Goal: Transaction & Acquisition: Purchase product/service

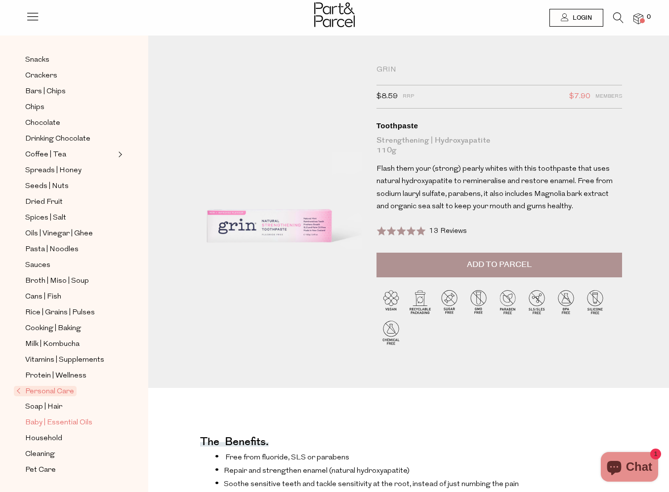
scroll to position [152, 0]
click at [56, 389] on span "Personal Care" at bounding box center [45, 391] width 63 height 10
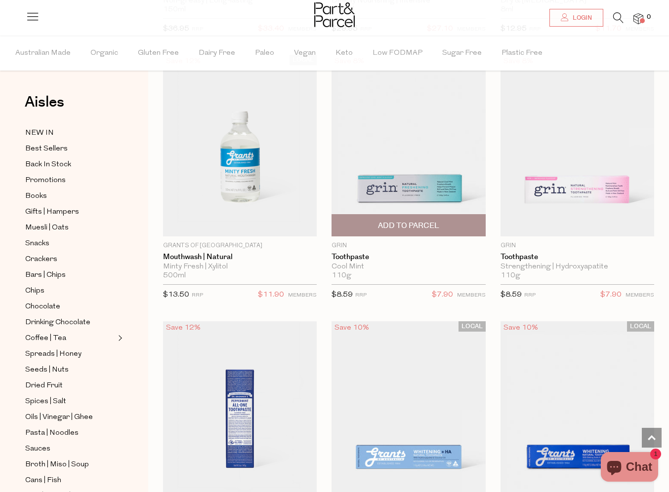
scroll to position [1404, 0]
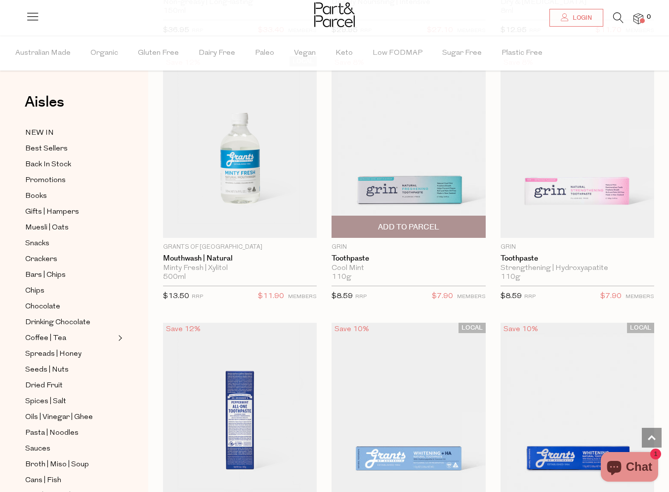
click at [409, 189] on img at bounding box center [408, 147] width 154 height 182
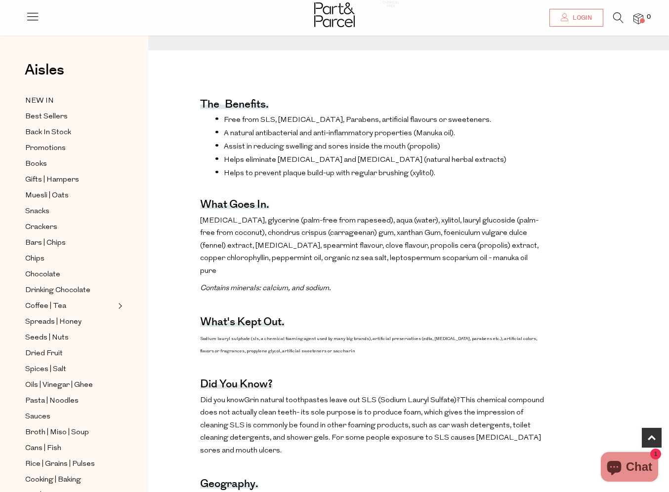
scroll to position [304, 0]
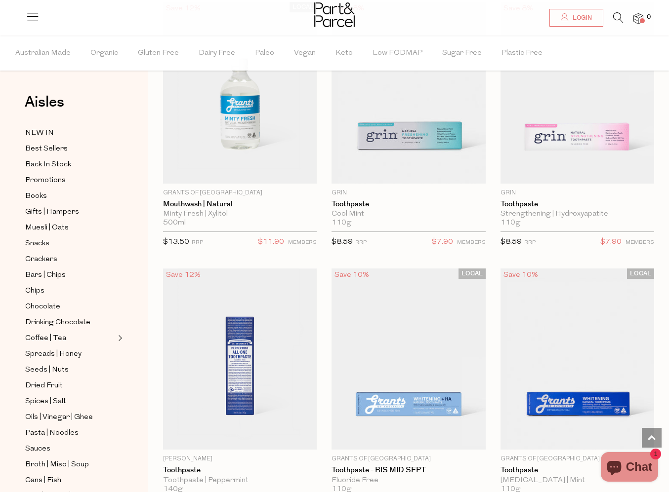
scroll to position [1362, 0]
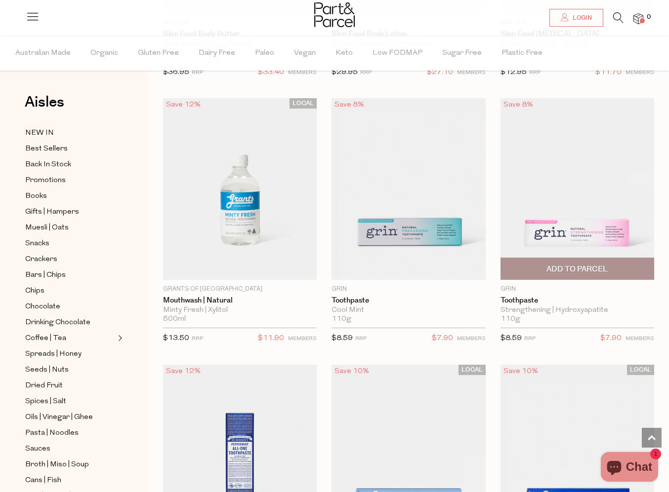
click at [590, 222] on img at bounding box center [577, 189] width 154 height 182
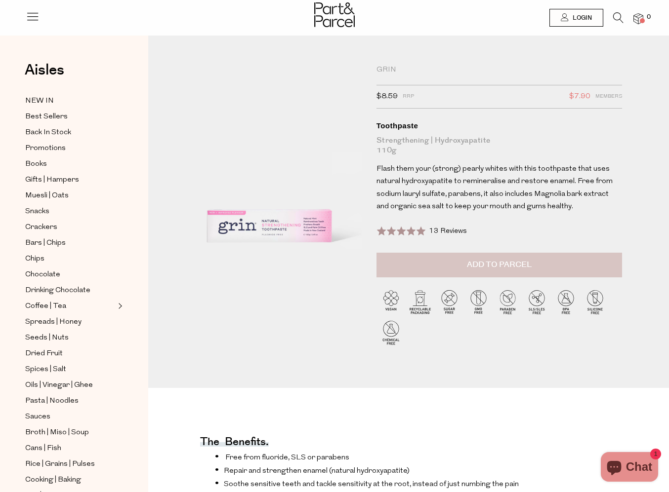
click at [554, 261] on button "Add to Parcel" at bounding box center [498, 265] width 245 height 25
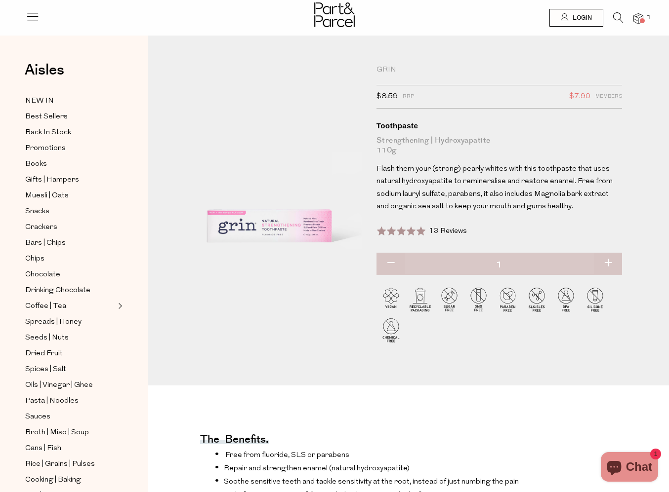
click at [616, 260] on button "button" at bounding box center [608, 264] width 28 height 22
type input "2"
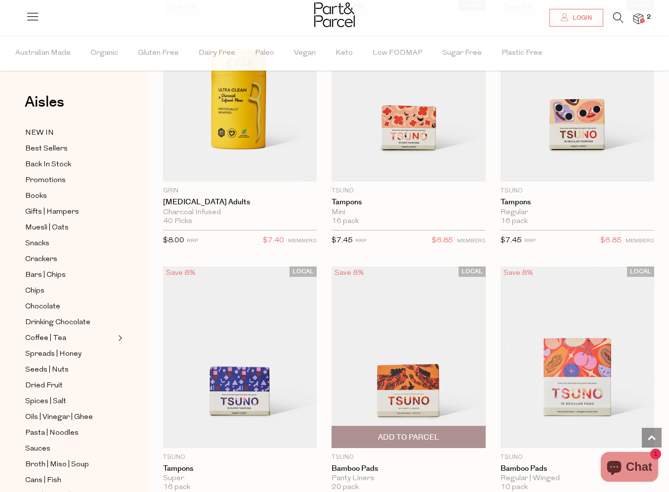
scroll to position [3573, 0]
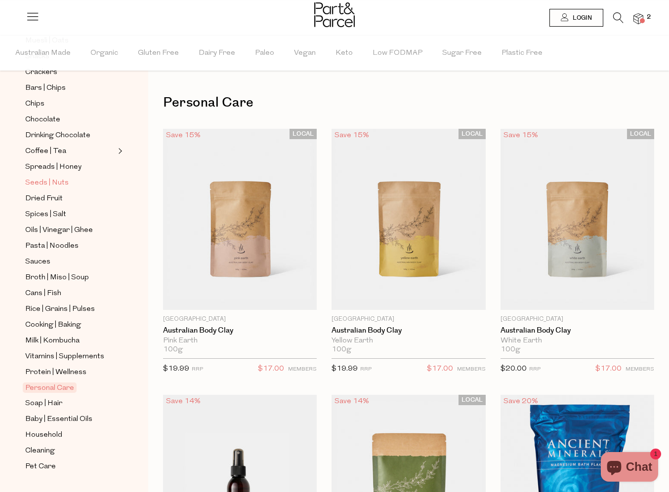
scroll to position [189, 0]
click at [40, 166] on span "Spreads | Honey" at bounding box center [53, 166] width 56 height 12
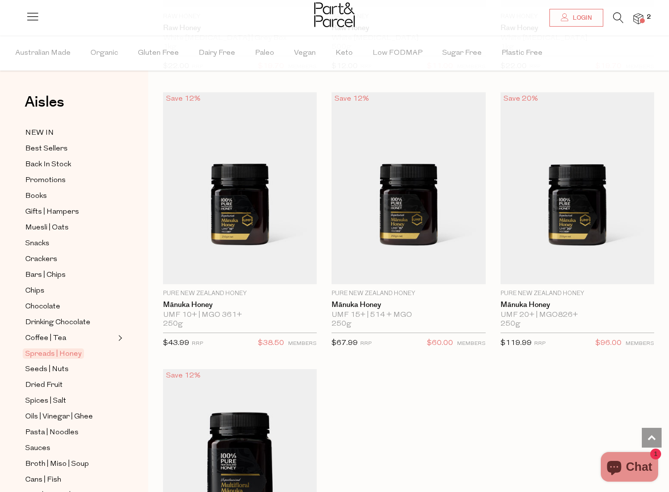
scroll to position [3764, 0]
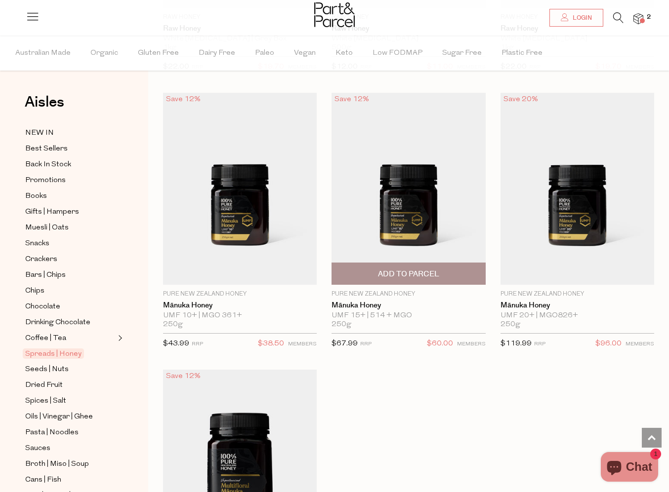
click at [412, 208] on img at bounding box center [408, 189] width 154 height 192
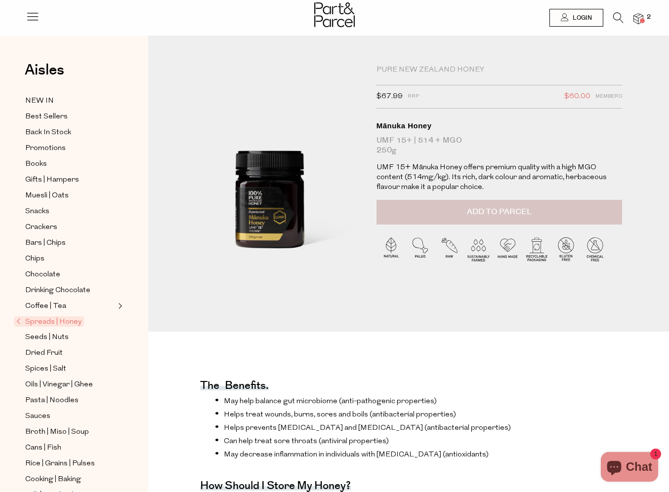
click at [540, 213] on button "Add to Parcel" at bounding box center [498, 212] width 245 height 25
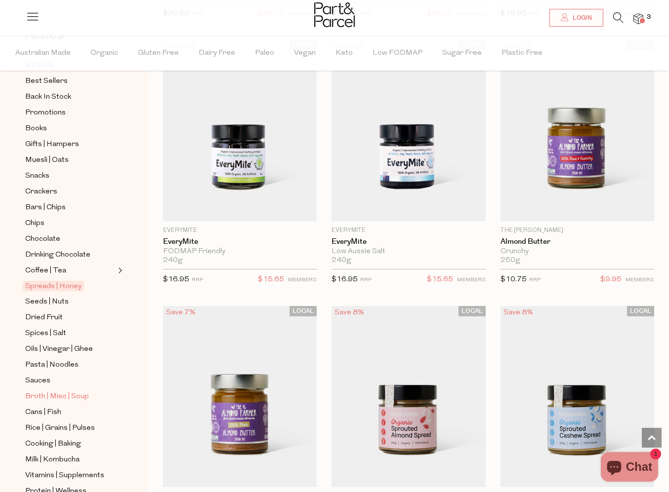
scroll to position [68, 0]
click at [41, 369] on span "Pasta | Noodles" at bounding box center [51, 365] width 53 height 12
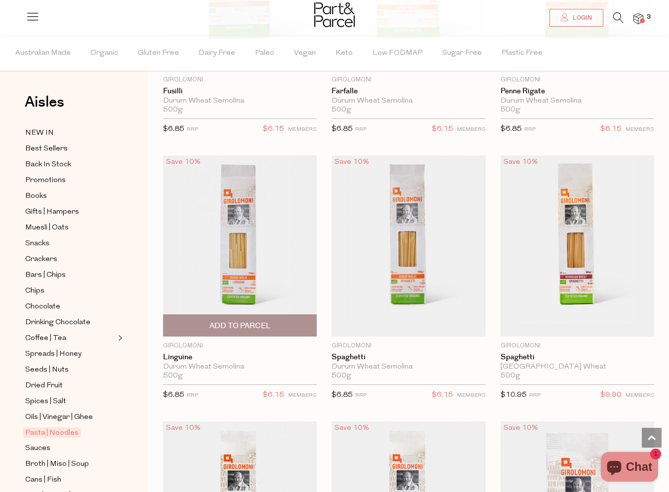
scroll to position [2379, 0]
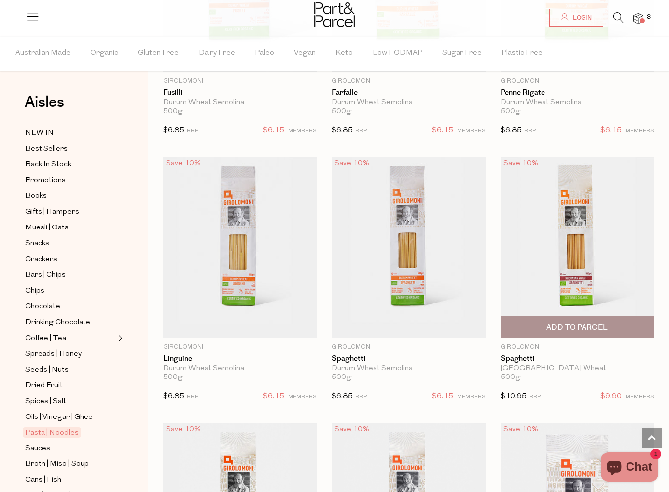
click at [576, 322] on span "Add To Parcel" at bounding box center [576, 327] width 61 height 10
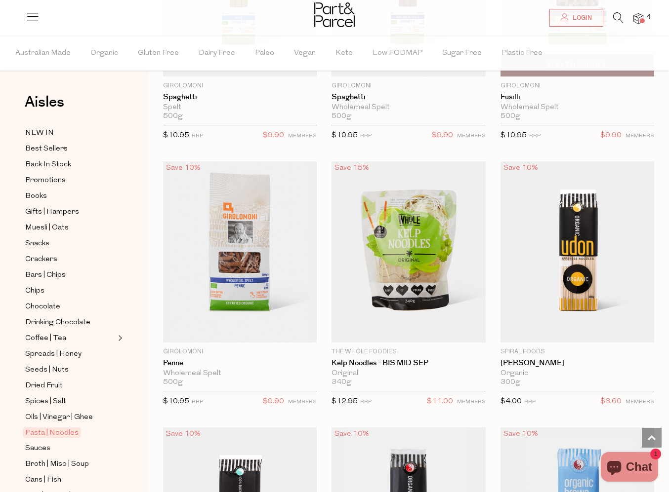
scroll to position [2908, 0]
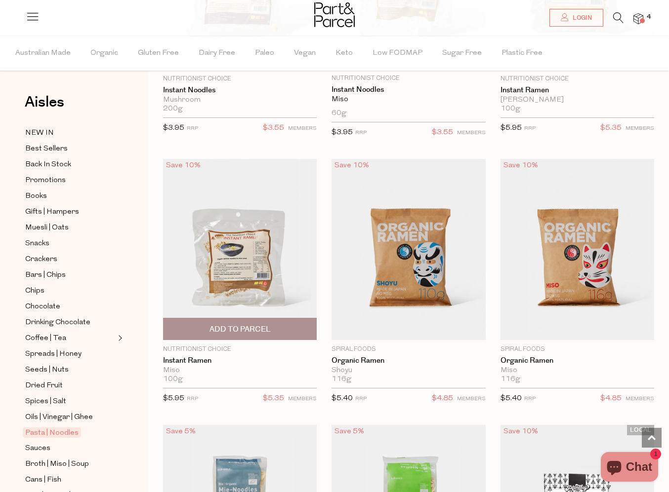
scroll to position [4247, 0]
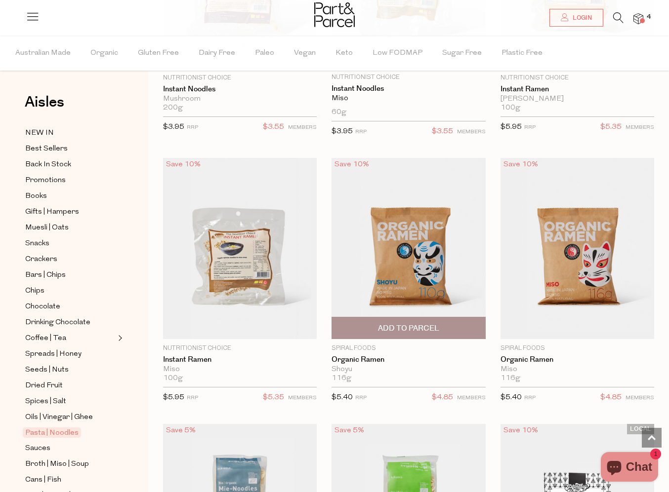
click at [474, 270] on img at bounding box center [408, 249] width 154 height 182
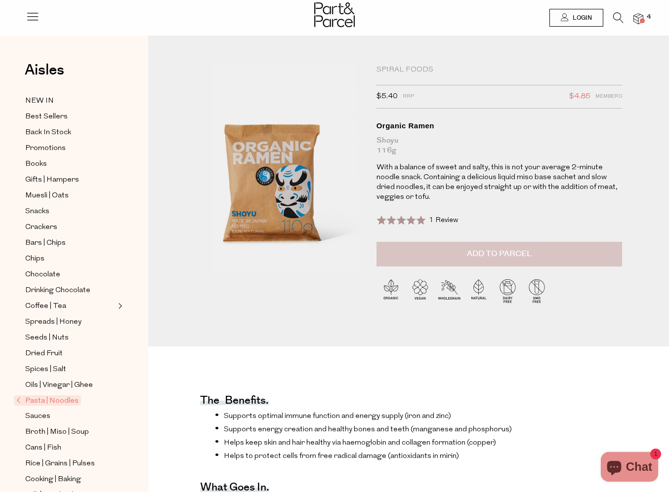
scroll to position [1, 0]
click at [486, 264] on button "Add to Parcel" at bounding box center [498, 253] width 245 height 25
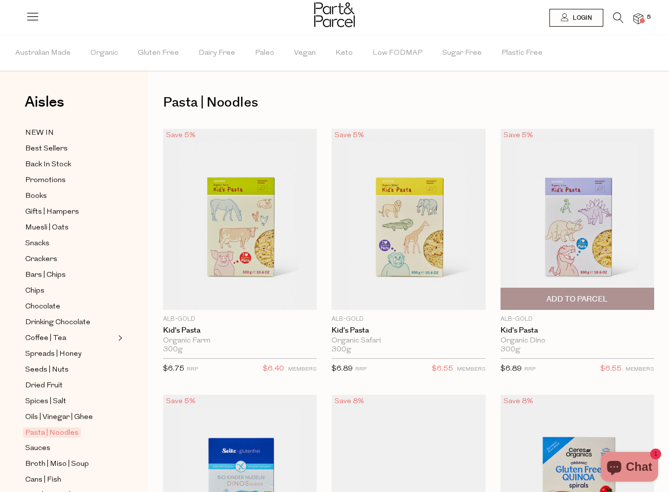
click at [610, 292] on span "Add To Parcel" at bounding box center [577, 298] width 148 height 21
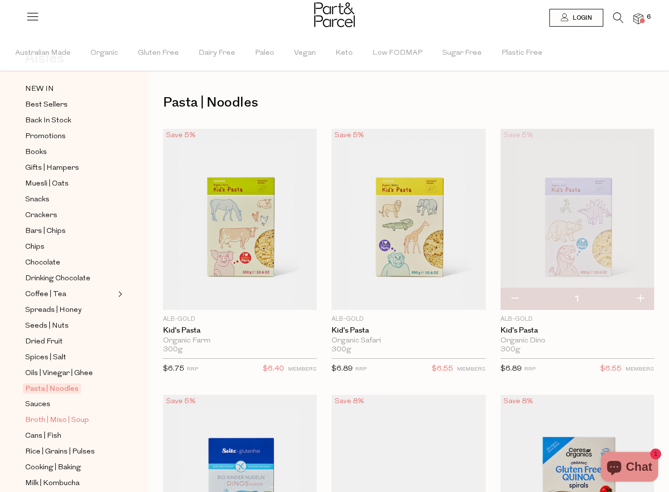
scroll to position [48, 0]
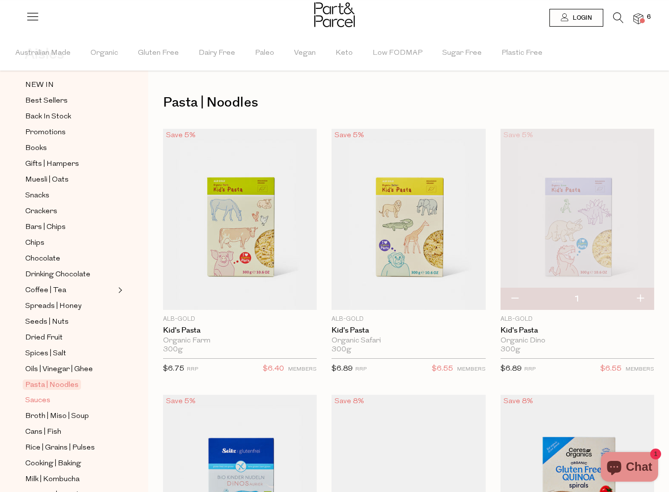
click at [38, 397] on span "Sauces" at bounding box center [37, 401] width 25 height 12
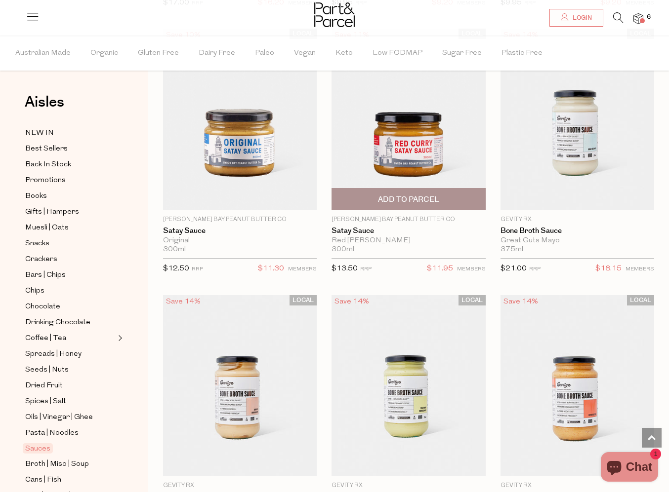
scroll to position [634, 0]
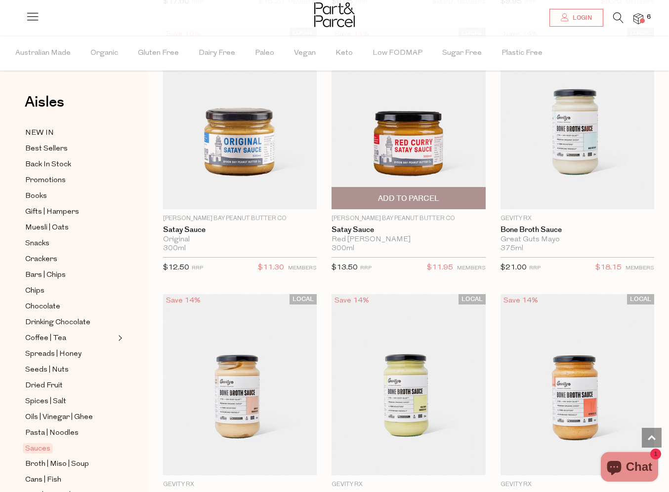
click at [453, 199] on span "Add To Parcel" at bounding box center [408, 198] width 148 height 21
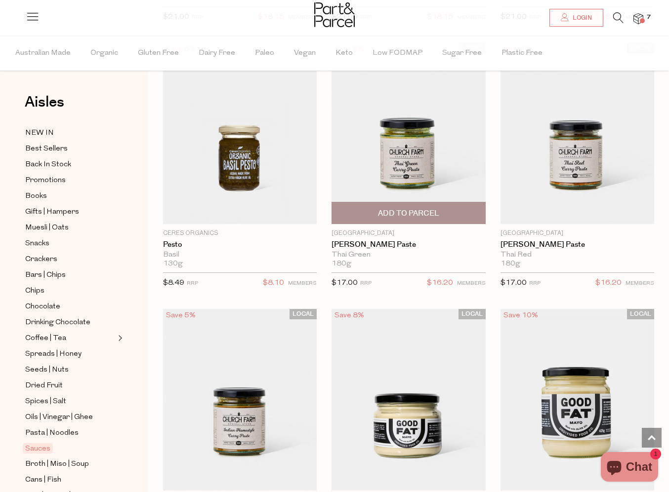
scroll to position [1153, 0]
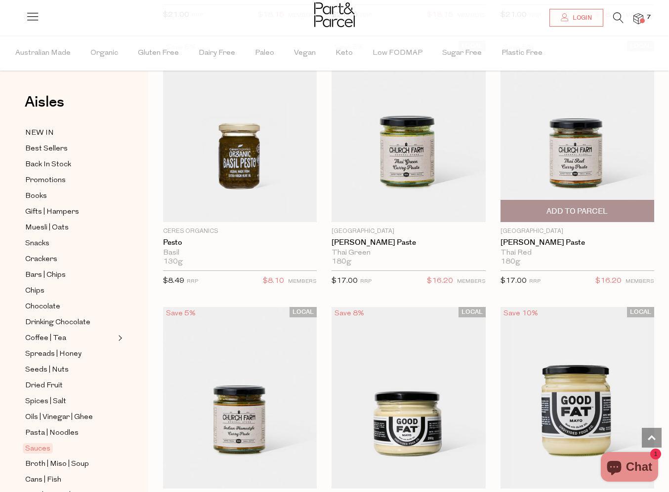
click at [594, 178] on img at bounding box center [577, 132] width 154 height 182
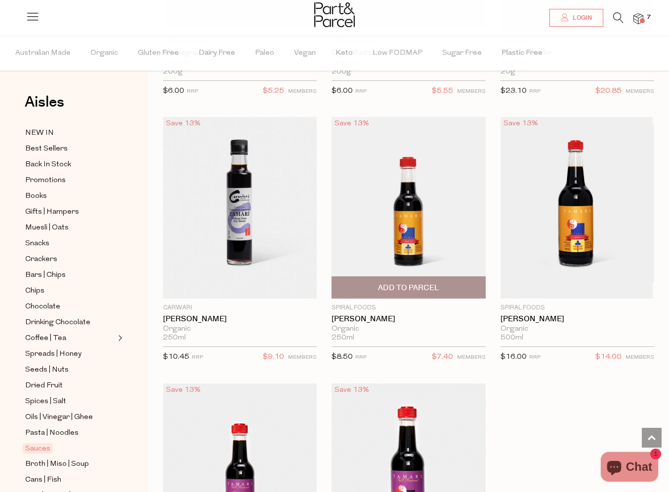
scroll to position [4039, 0]
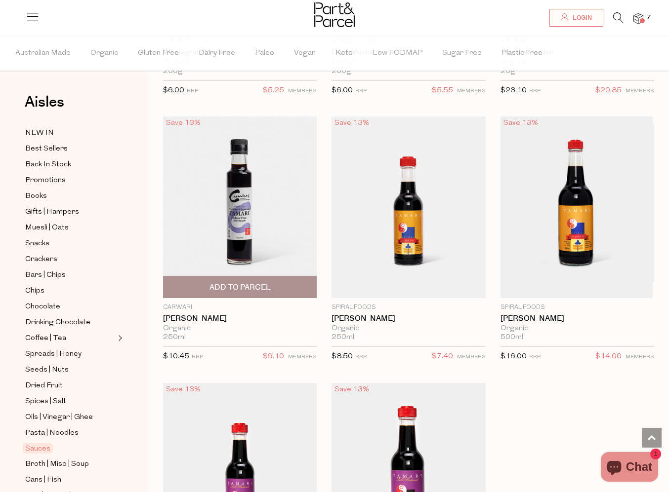
click at [258, 282] on span "Add To Parcel" at bounding box center [239, 287] width 61 height 10
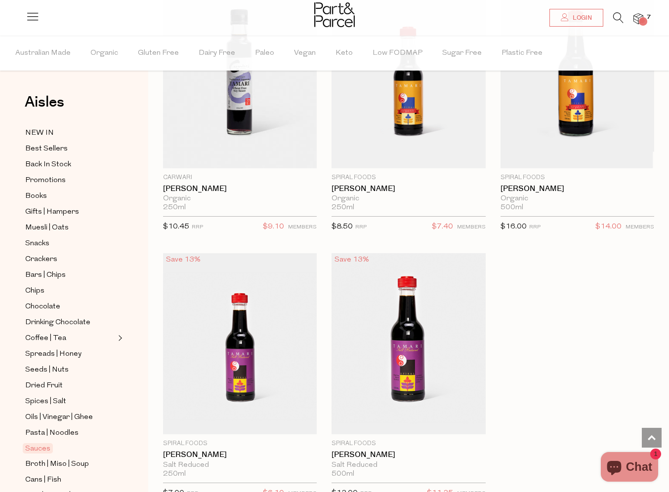
scroll to position [4265, 0]
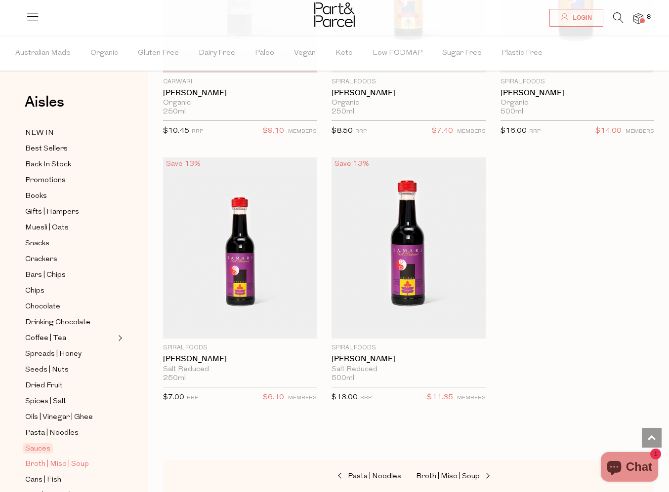
click at [63, 466] on span "Broth | Miso | Soup" at bounding box center [57, 465] width 64 height 12
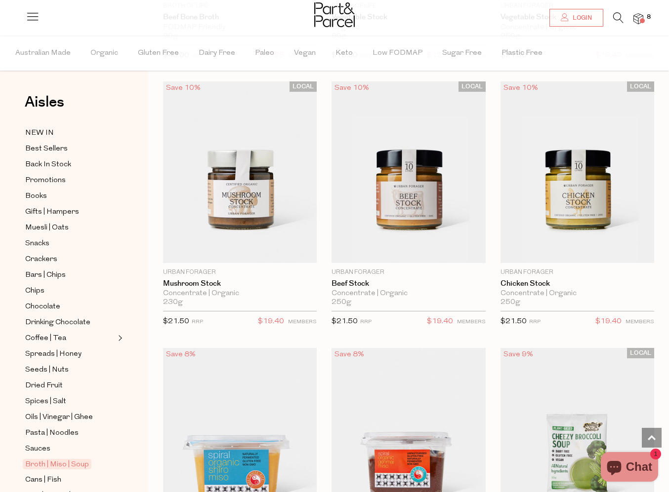
scroll to position [2195, 0]
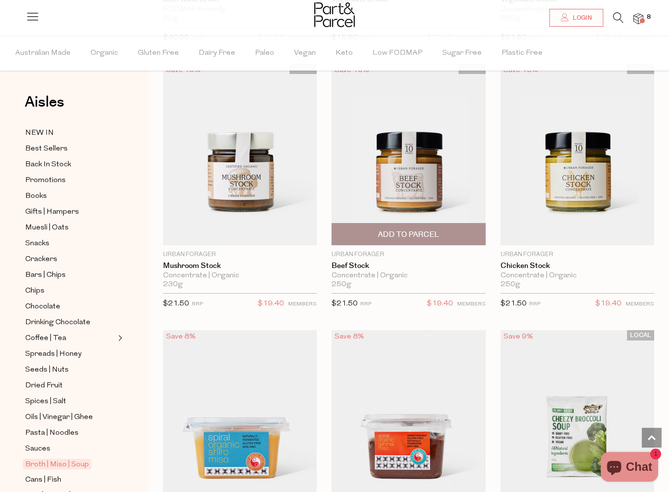
click at [422, 231] on span "Add To Parcel" at bounding box center [408, 235] width 61 height 10
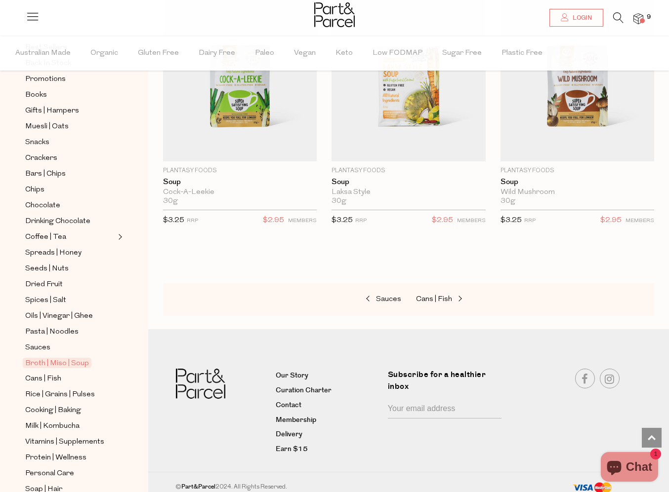
scroll to position [102, 0]
click at [42, 395] on span "Rice | Grains | Pulses" at bounding box center [60, 394] width 70 height 12
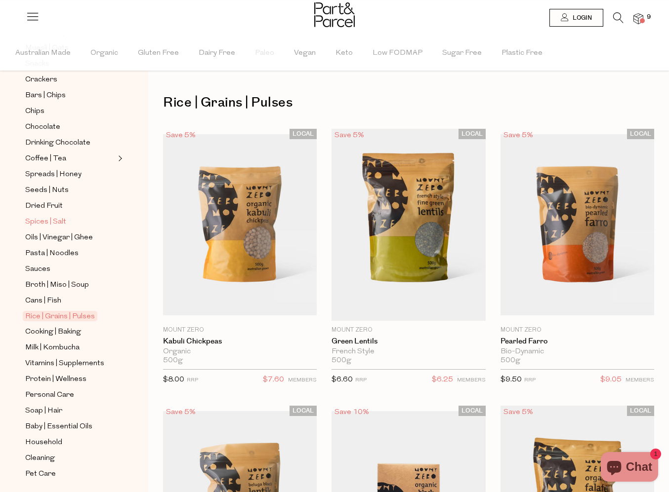
scroll to position [187, 0]
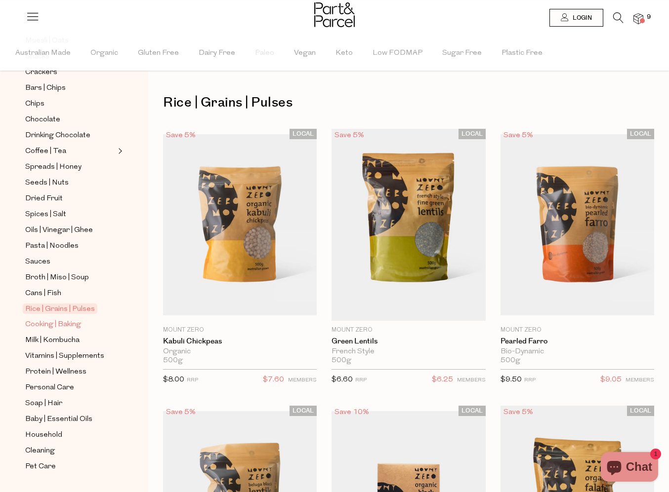
click at [59, 324] on span "Cooking | Baking" at bounding box center [53, 325] width 56 height 12
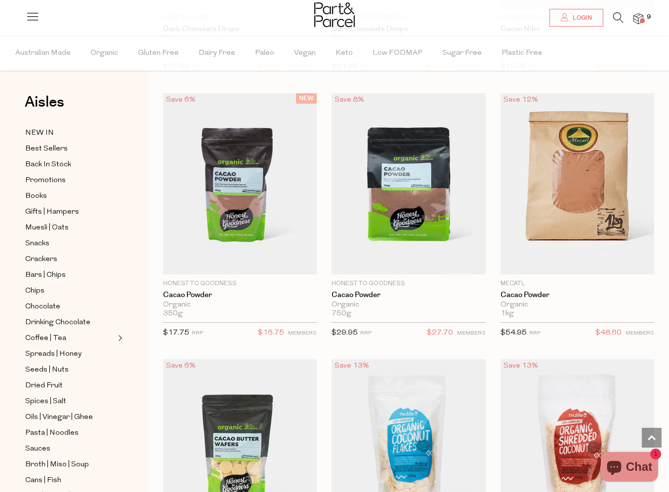
scroll to position [2234, 0]
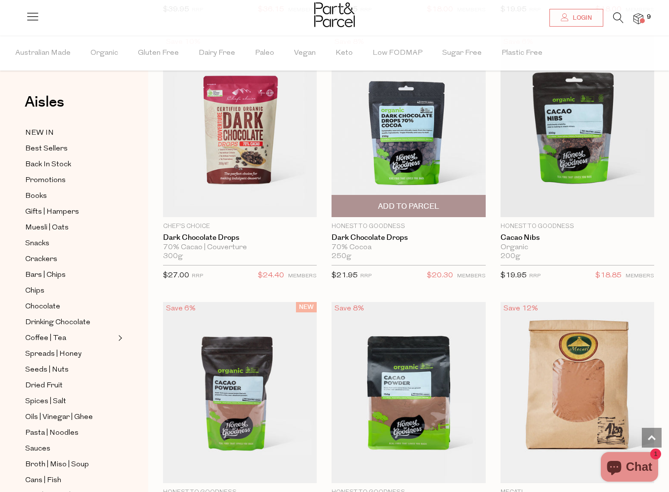
click at [387, 201] on span "Add To Parcel" at bounding box center [408, 206] width 61 height 10
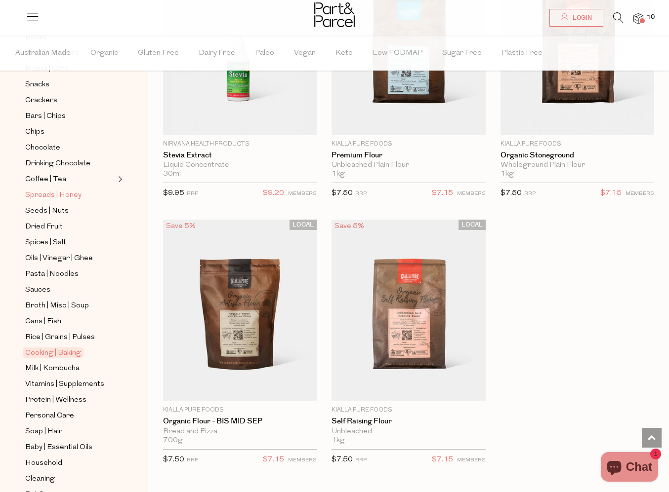
scroll to position [161, 0]
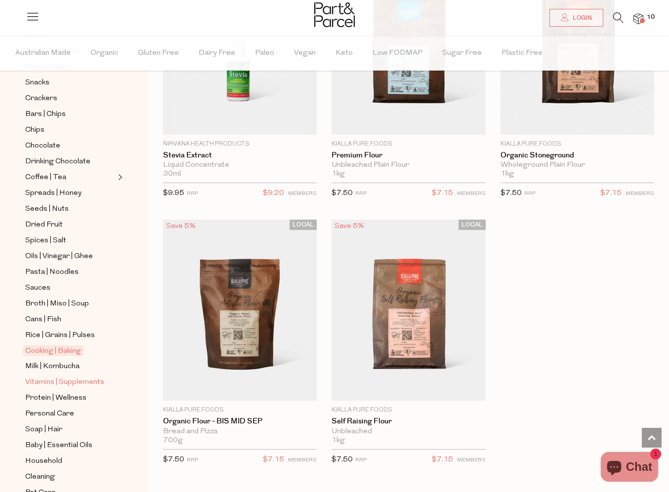
click at [44, 383] on span "Vitamins | Supplements" at bounding box center [64, 383] width 79 height 12
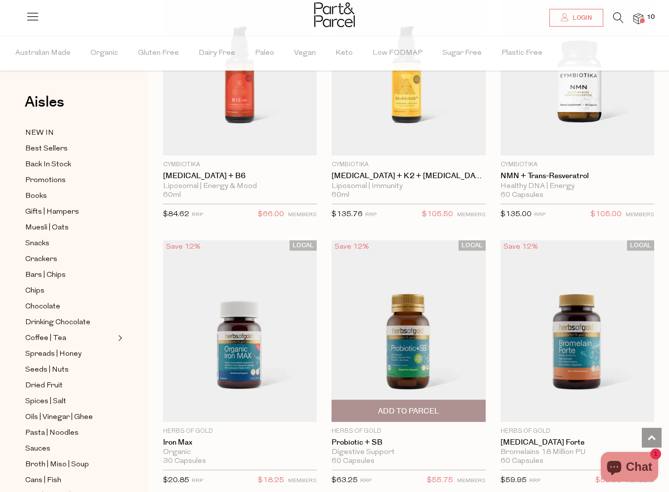
scroll to position [1221, 0]
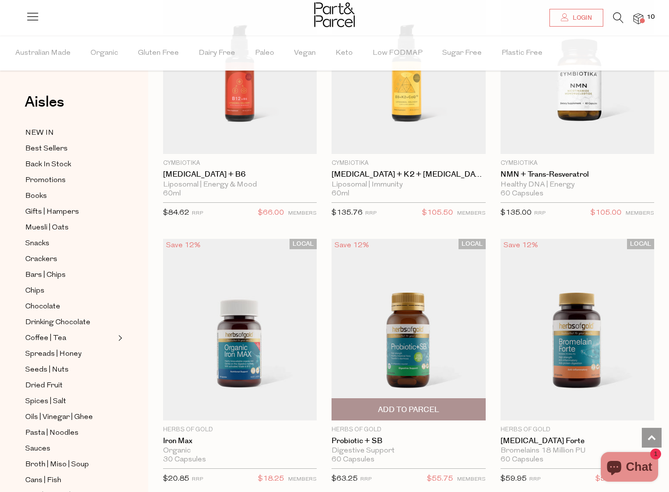
click at [419, 405] on span "Add To Parcel" at bounding box center [408, 410] width 61 height 10
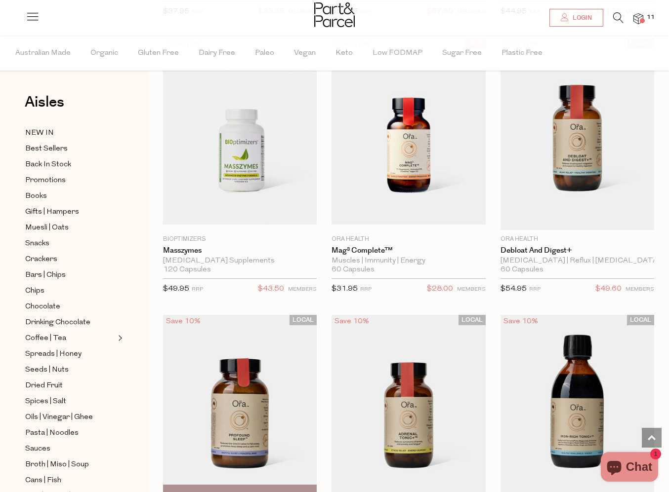
scroll to position [2488, 0]
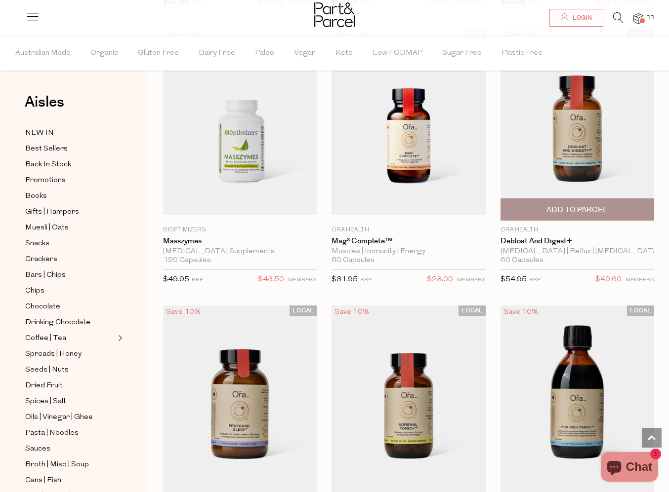
click at [532, 185] on img at bounding box center [577, 125] width 154 height 192
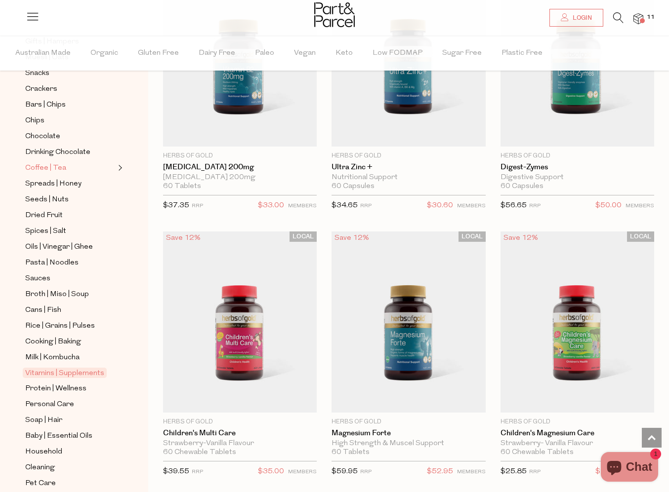
scroll to position [172, 0]
click at [67, 391] on span "Protein | Wellness" at bounding box center [55, 388] width 61 height 12
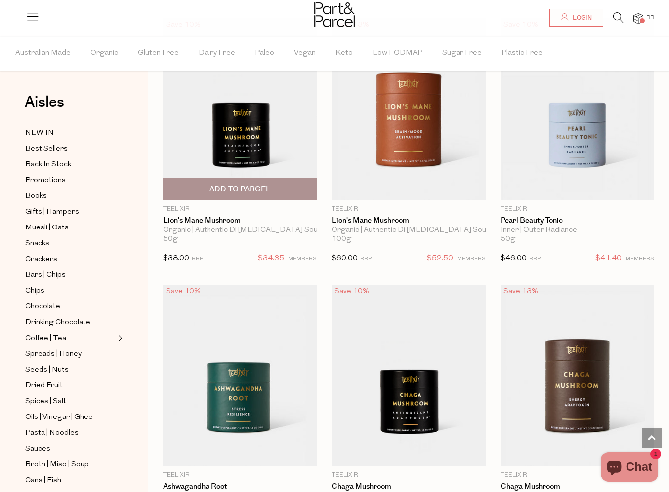
scroll to position [3868, 0]
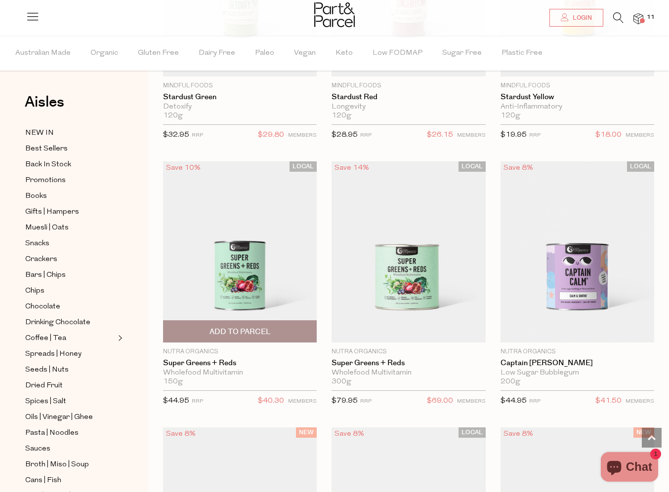
scroll to position [5724, 0]
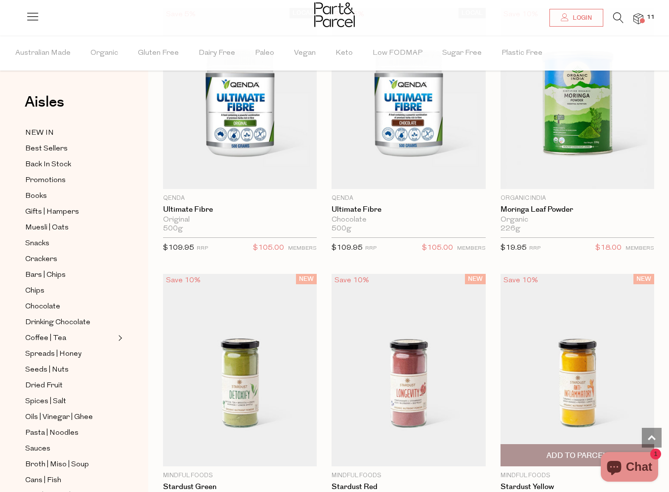
click at [558, 348] on img at bounding box center [577, 370] width 154 height 192
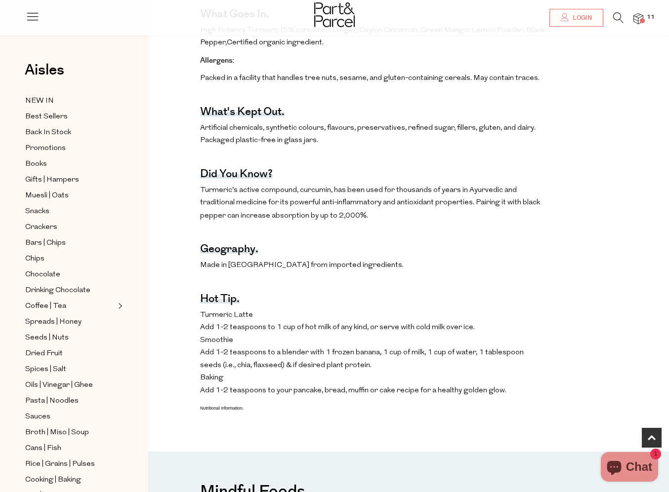
scroll to position [507, 0]
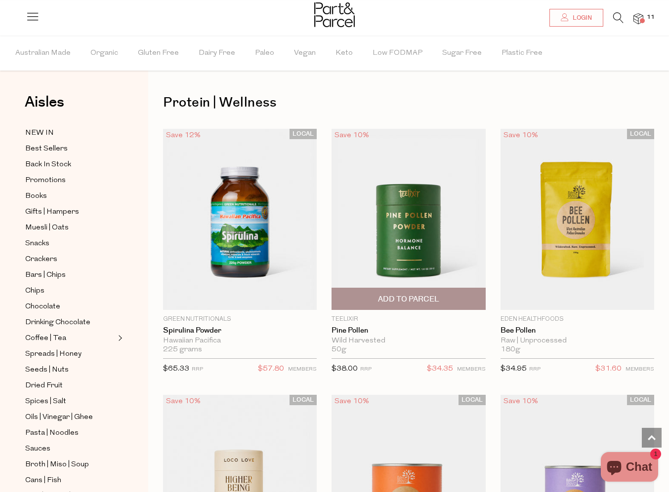
scroll to position [2833, 0]
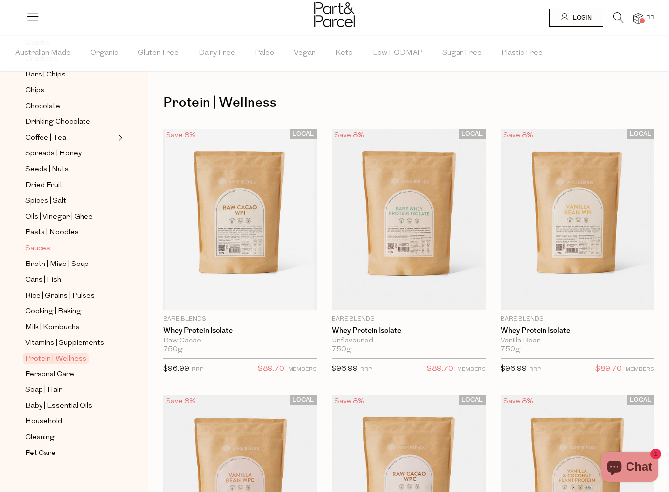
scroll to position [201, 0]
click at [51, 435] on span "Cleaning" at bounding box center [40, 438] width 30 height 12
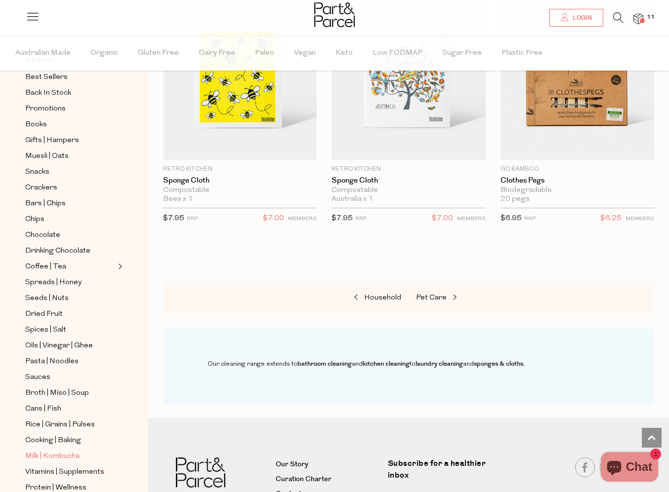
scroll to position [70, 0]
click at [54, 351] on span "Oils | Vinegar | Ghee" at bounding box center [59, 348] width 68 height 12
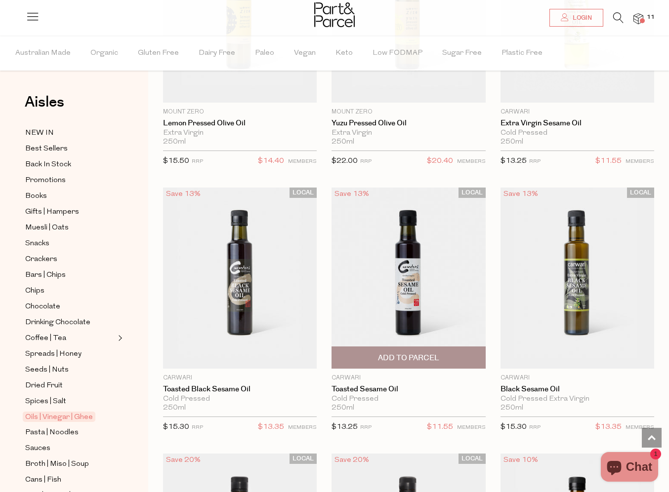
click at [411, 355] on span "Add To Parcel" at bounding box center [408, 358] width 61 height 10
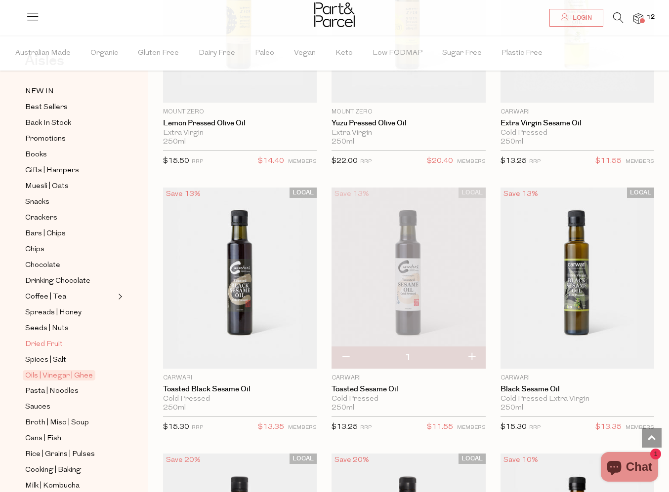
scroll to position [41, 0]
click at [43, 359] on span "Spices | Salt" at bounding box center [45, 361] width 41 height 12
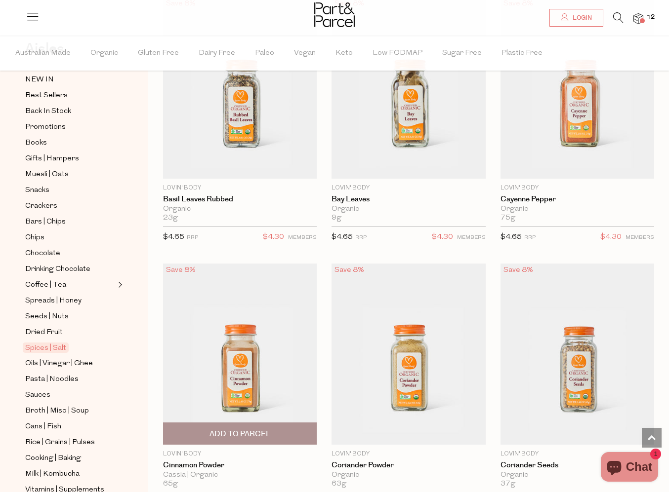
scroll to position [2803, 0]
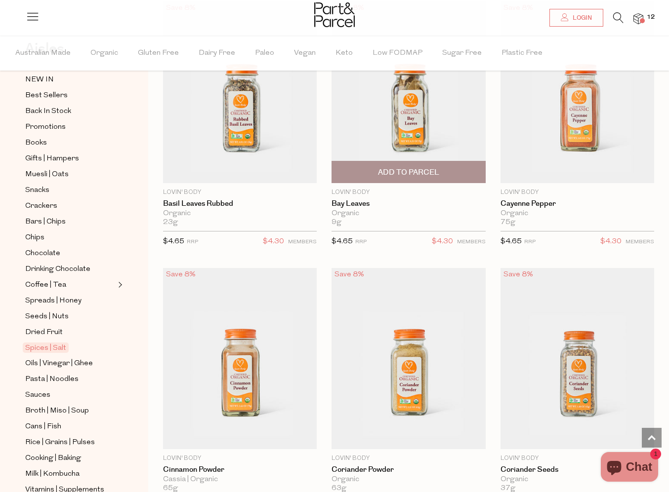
click at [409, 170] on span "Add To Parcel" at bounding box center [408, 172] width 61 height 10
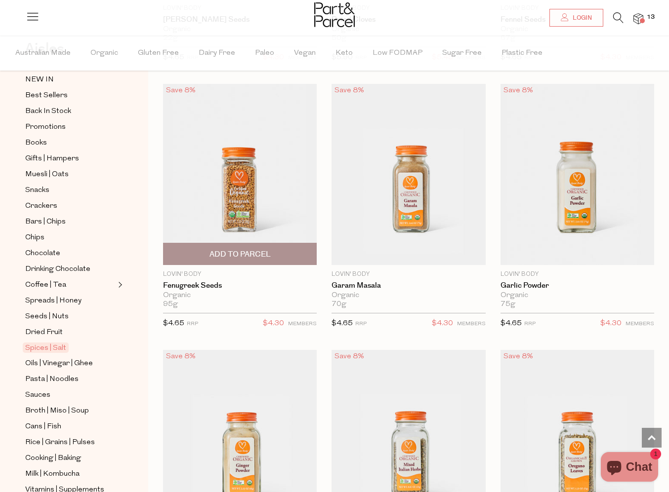
scroll to position [3786, 0]
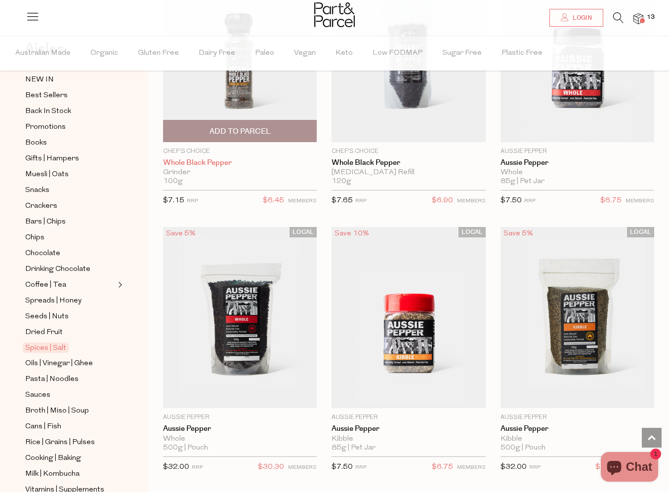
scroll to position [1247, 0]
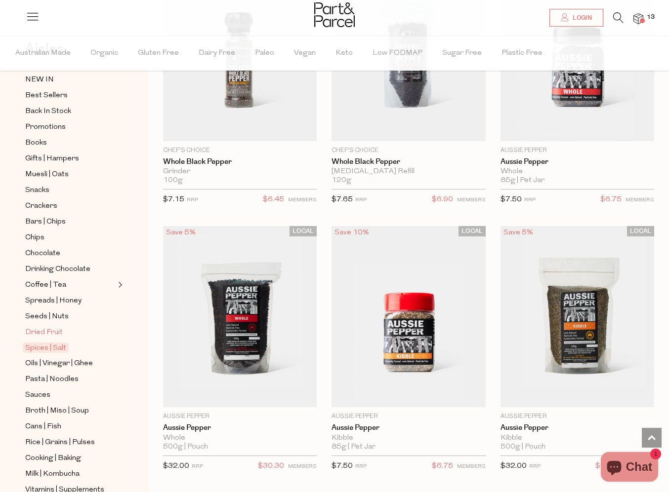
click at [41, 328] on span "Dried Fruit" at bounding box center [44, 333] width 38 height 12
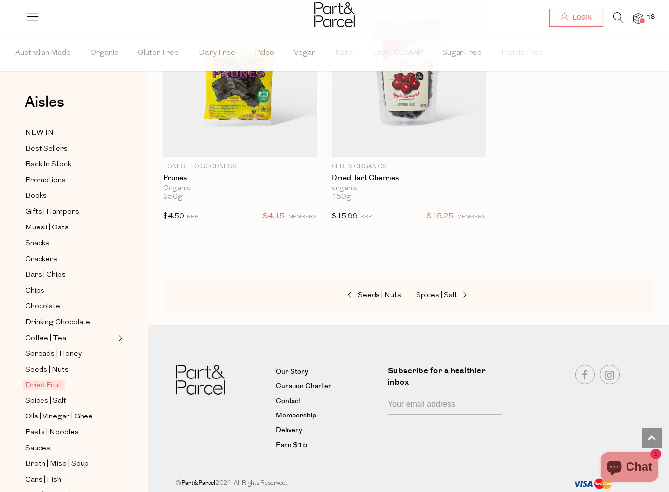
scroll to position [951, 0]
click at [46, 364] on link "Seeds | Nuts" at bounding box center [70, 370] width 90 height 12
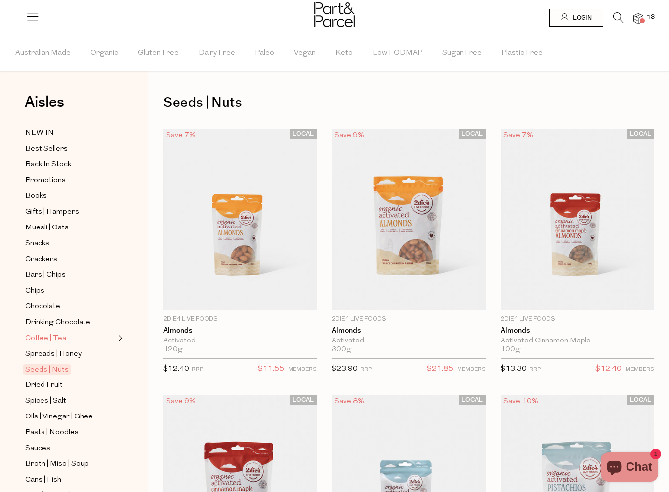
click at [42, 335] on span "Coffee | Tea" at bounding box center [45, 339] width 41 height 12
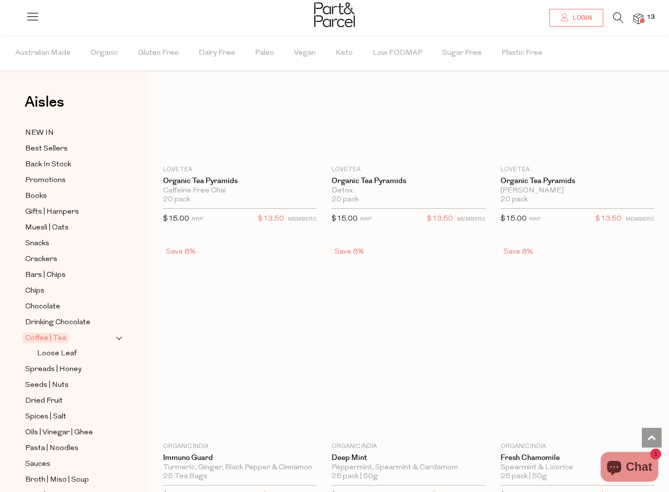
scroll to position [1546, 0]
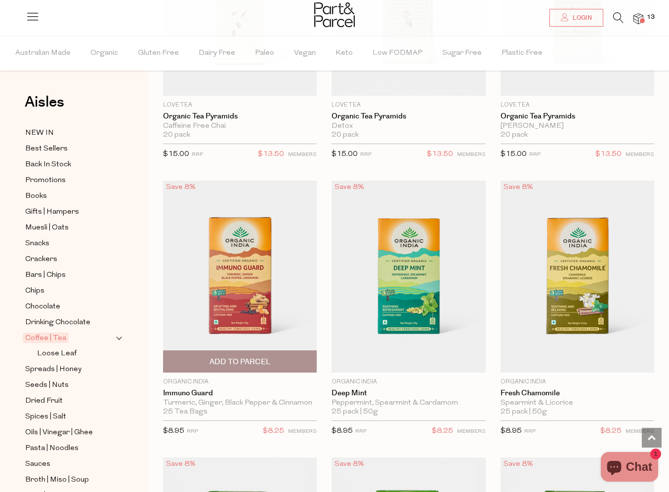
click at [280, 363] on span "Add To Parcel" at bounding box center [240, 361] width 148 height 21
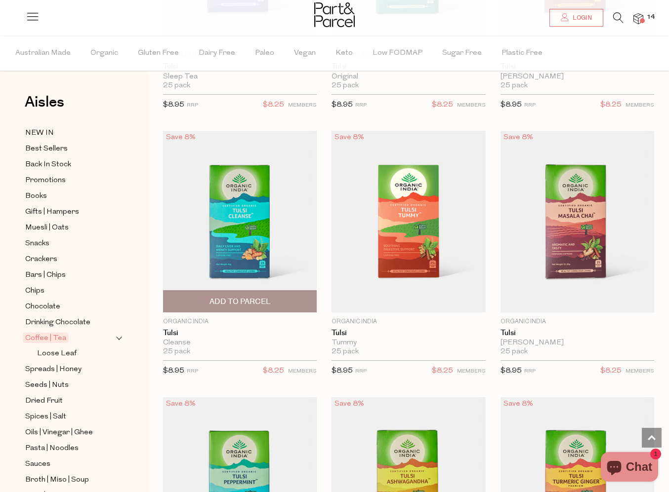
scroll to position [2156, 0]
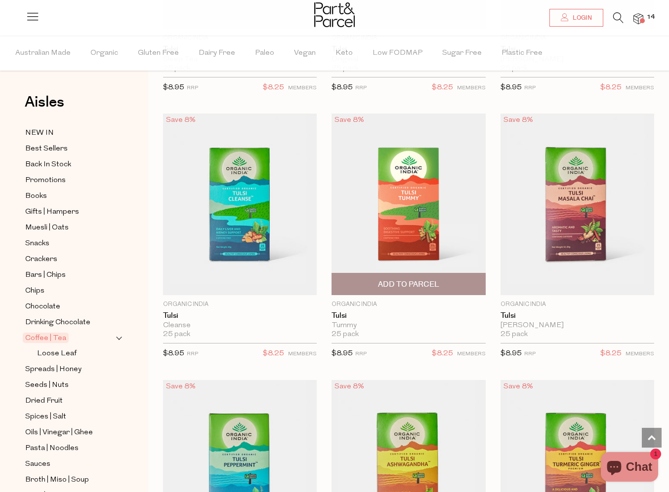
click at [424, 284] on span "Add To Parcel" at bounding box center [408, 284] width 61 height 10
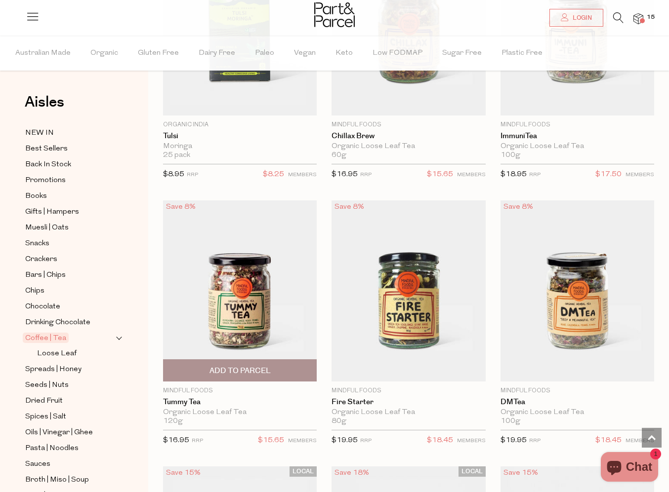
scroll to position [2870, 0]
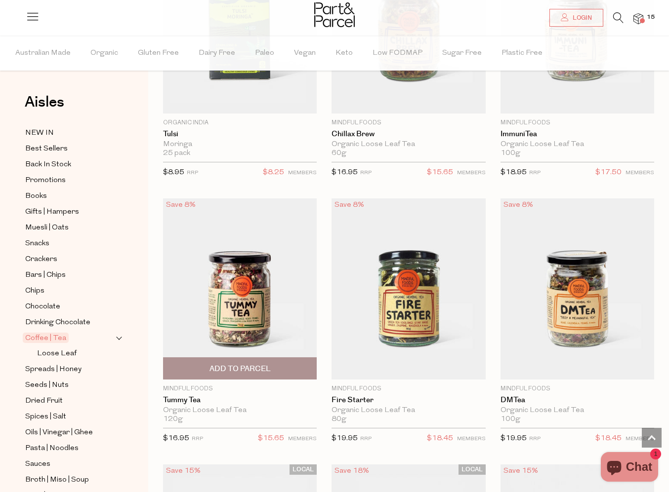
click at [277, 369] on span "Add To Parcel" at bounding box center [240, 368] width 148 height 21
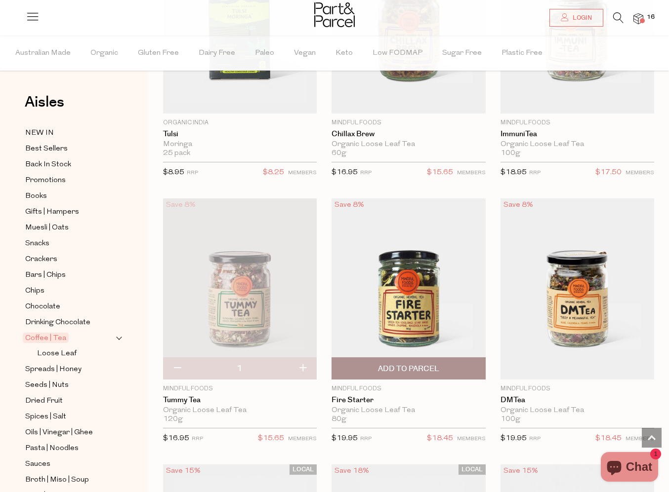
click at [375, 309] on img at bounding box center [408, 289] width 154 height 182
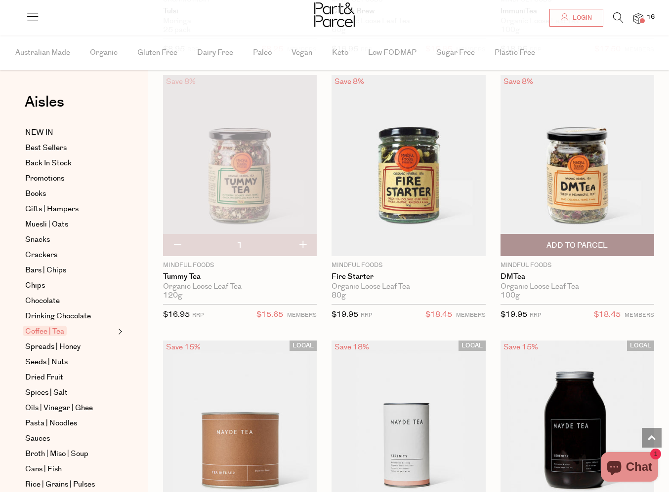
scroll to position [2995, 0]
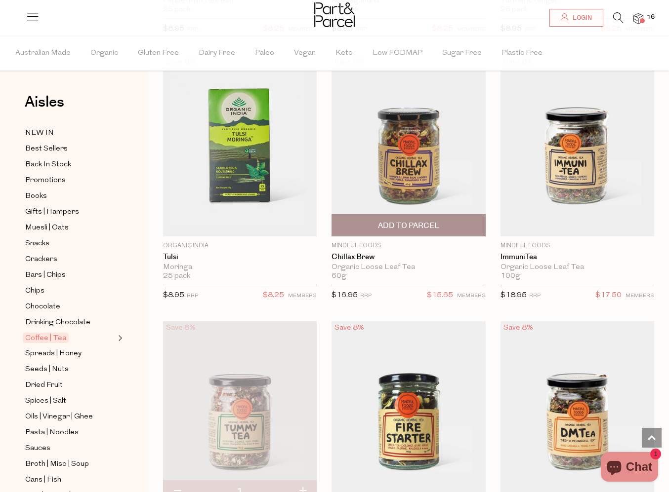
scroll to position [2746, 0]
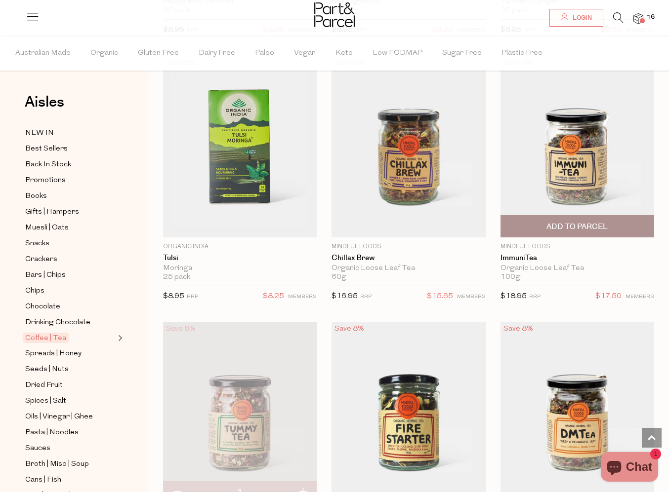
click at [576, 228] on span "Add To Parcel" at bounding box center [577, 226] width 148 height 21
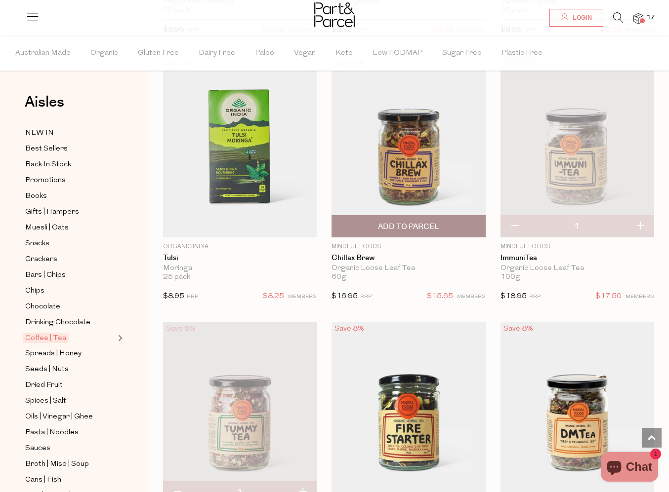
click at [392, 225] on span "Add To Parcel" at bounding box center [408, 227] width 61 height 10
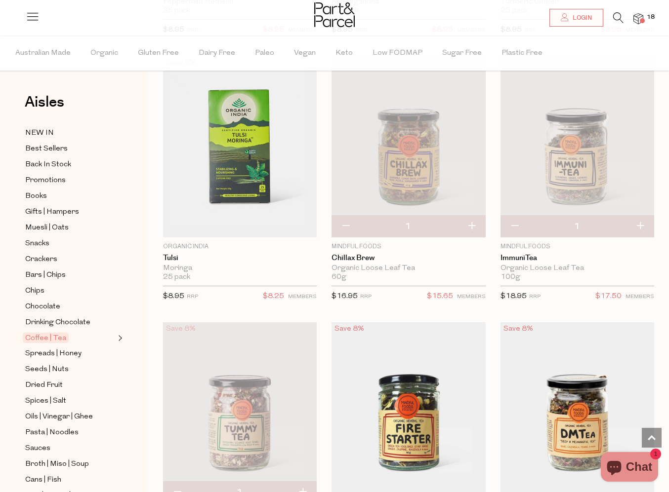
click at [644, 23] on div at bounding box center [334, 16] width 669 height 32
click at [641, 19] on span at bounding box center [641, 20] width 5 height 5
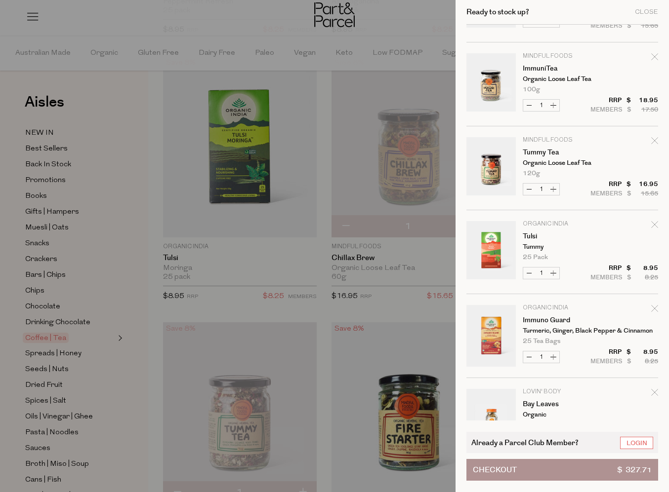
scroll to position [68, 0]
click at [528, 274] on button "Decrease Tulsi" at bounding box center [529, 271] width 12 height 11
type input "0"
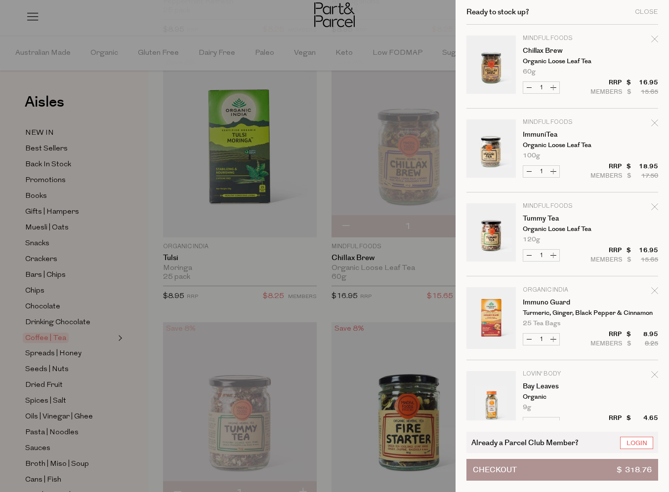
scroll to position [2, 0]
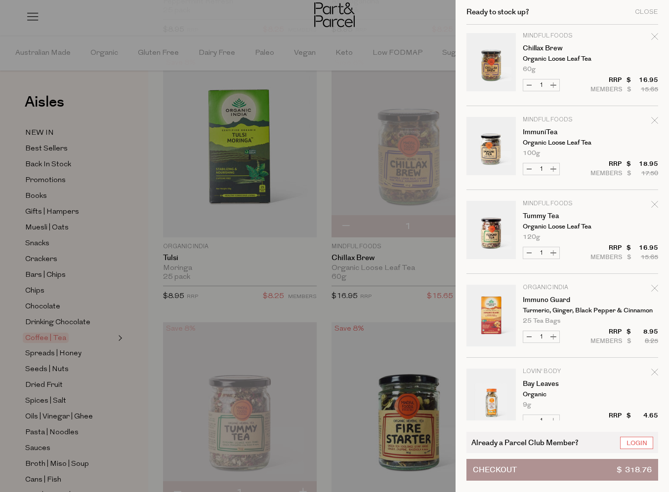
click at [532, 333] on button "Decrease Immuno Guard" at bounding box center [529, 336] width 12 height 11
type input "0"
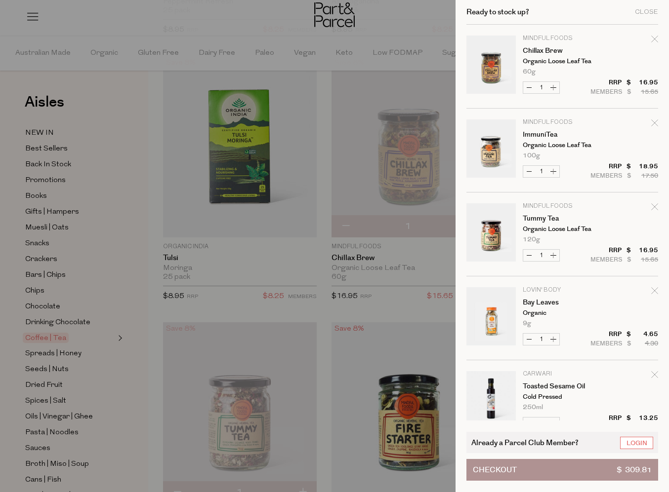
scroll to position [0, 0]
click at [640, 440] on link "Login" at bounding box center [636, 443] width 33 height 12
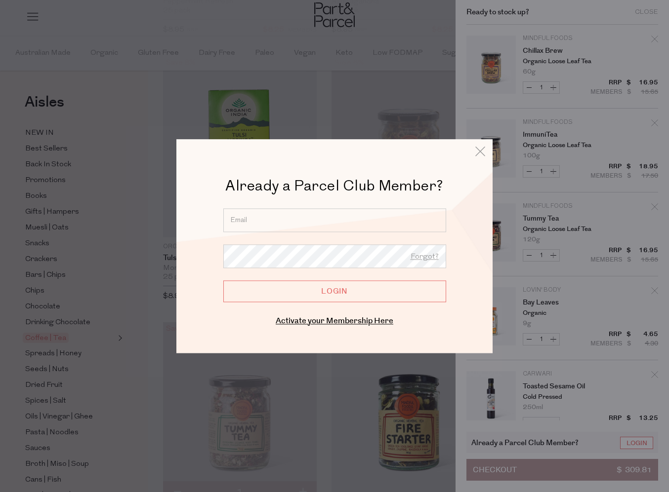
type input "christine.bornt@gmail.com"
click at [290, 293] on input "Login" at bounding box center [334, 291] width 223 height 22
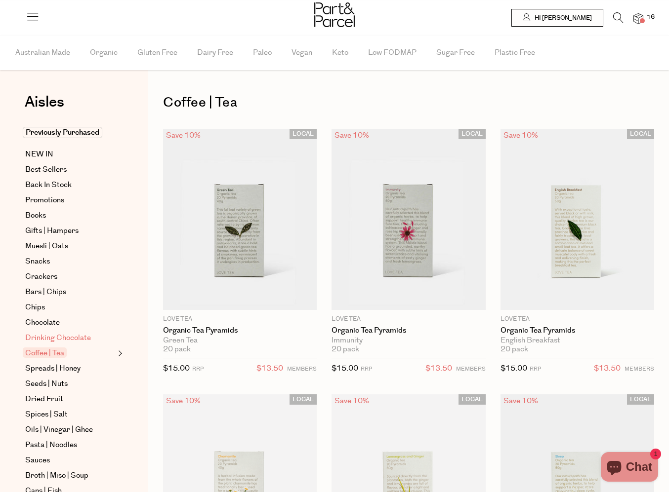
click at [60, 338] on span "Drinking Chocolate" at bounding box center [58, 338] width 66 height 12
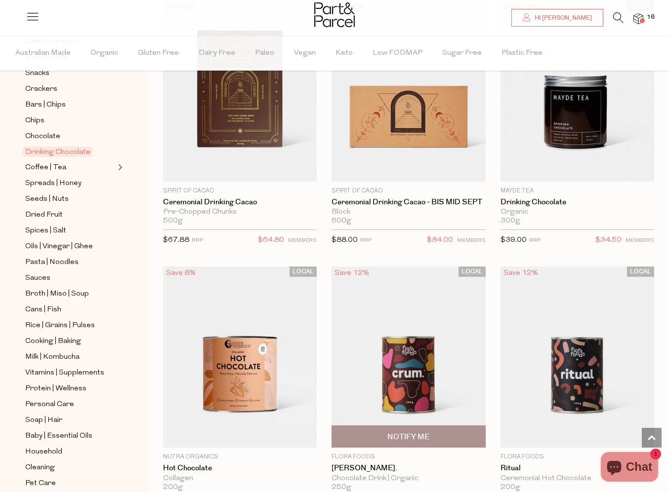
scroll to position [965, 0]
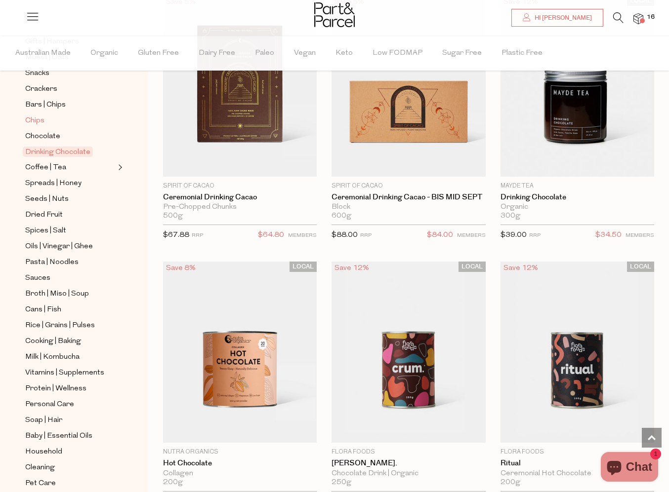
click at [34, 122] on span "Chips" at bounding box center [34, 121] width 19 height 12
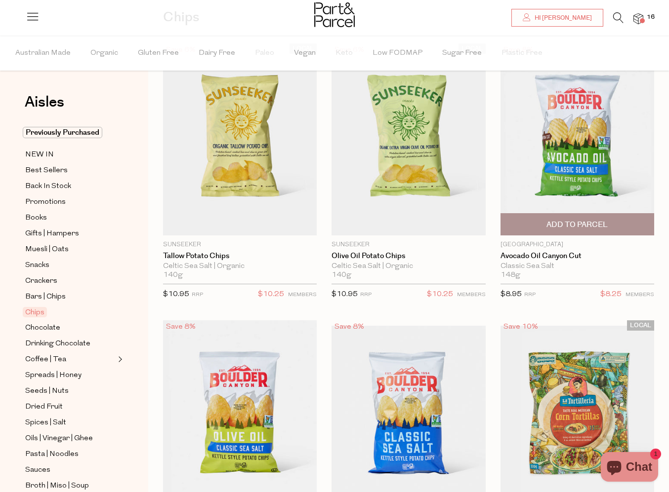
scroll to position [86, 0]
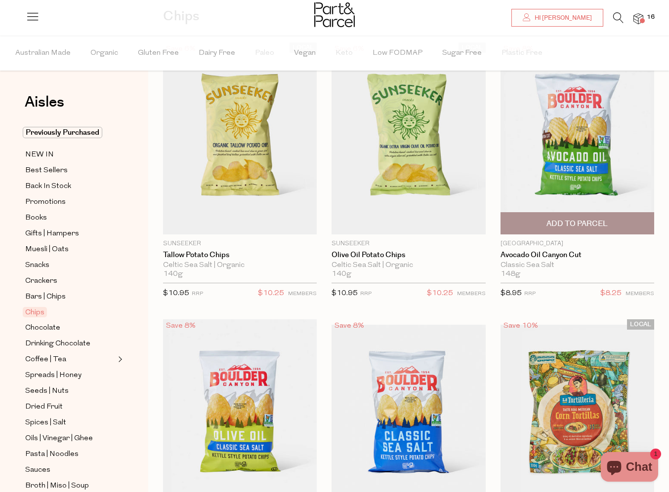
click at [605, 227] on span "Add To Parcel" at bounding box center [576, 224] width 61 height 10
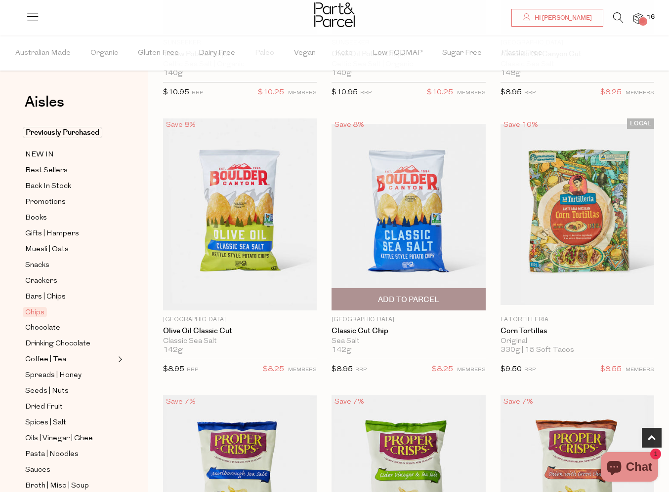
scroll to position [288, 0]
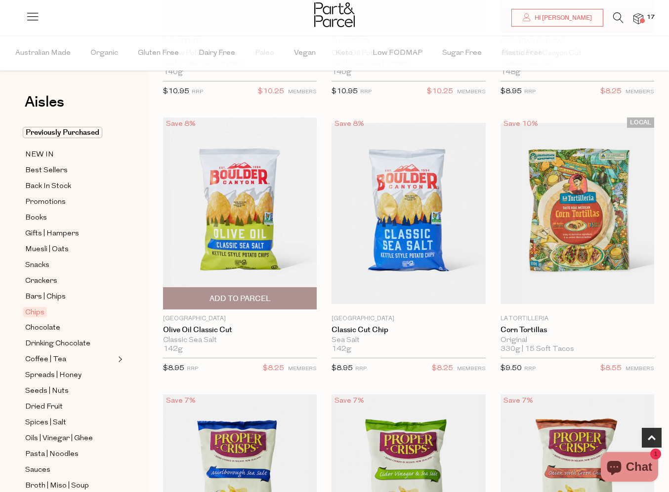
click at [208, 300] on span "Add To Parcel" at bounding box center [240, 298] width 148 height 21
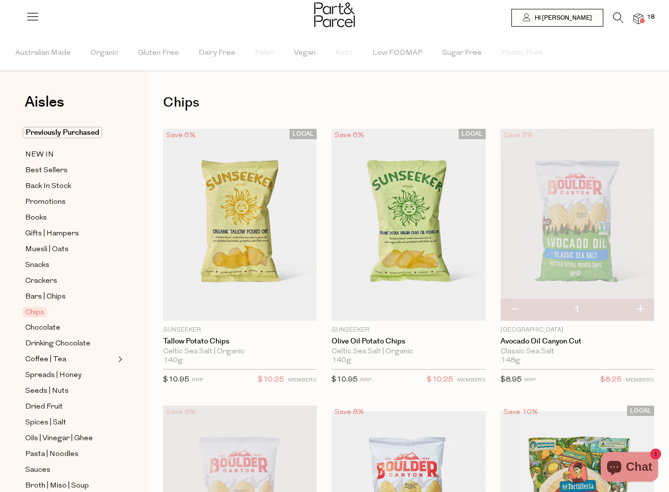
scroll to position [0, 0]
click at [40, 262] on span "Snacks" at bounding box center [37, 266] width 24 height 12
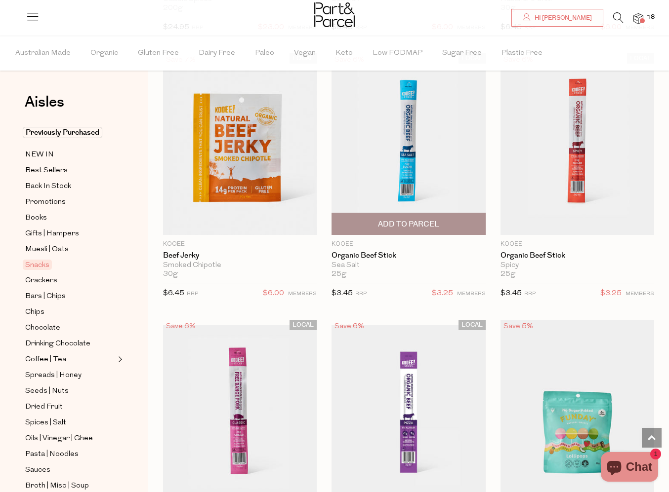
scroll to position [608, 0]
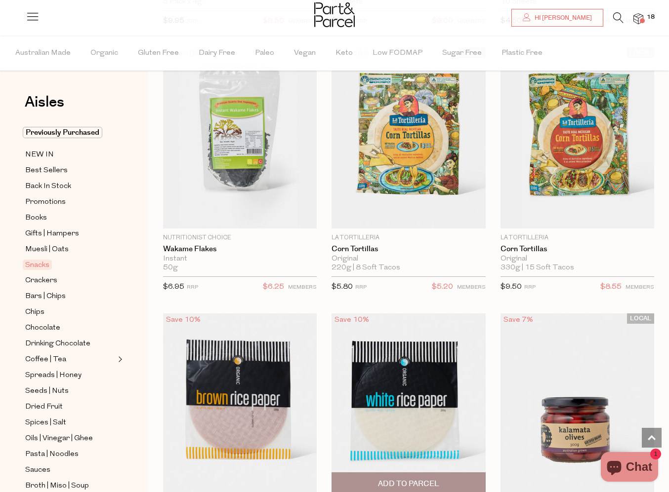
scroll to position [5162, 0]
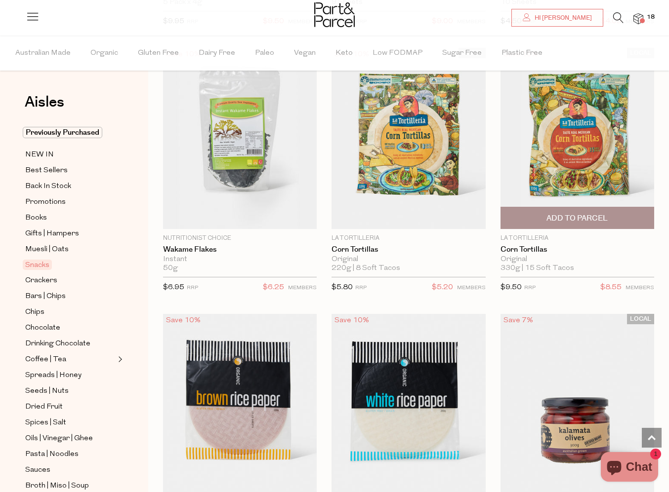
click at [631, 208] on span "Add To Parcel" at bounding box center [577, 217] width 148 height 21
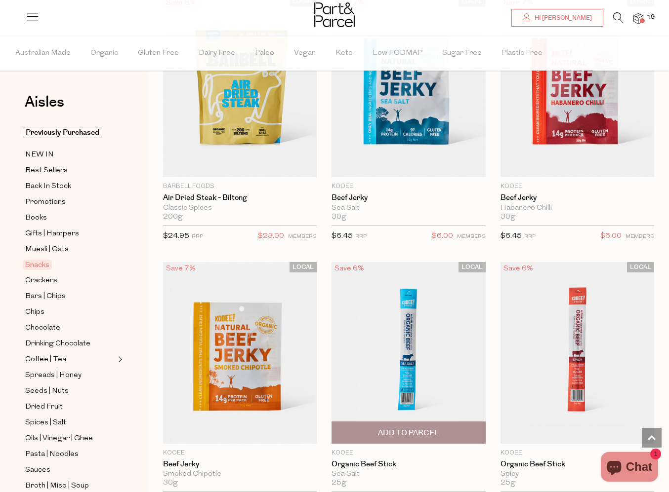
scroll to position [387, 0]
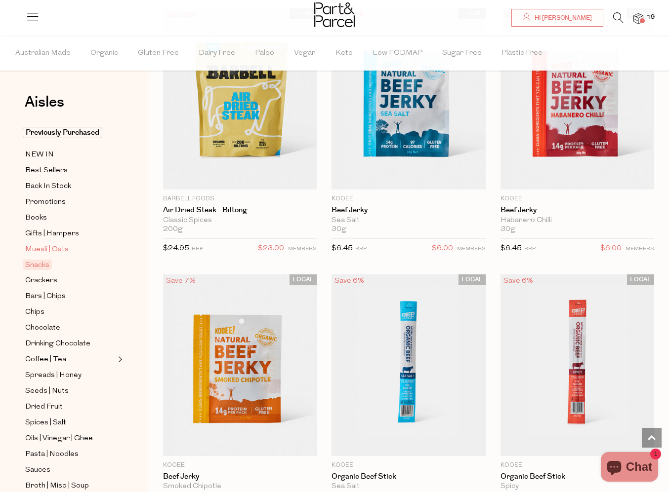
click at [55, 249] on span "Muesli | Oats" at bounding box center [46, 250] width 43 height 12
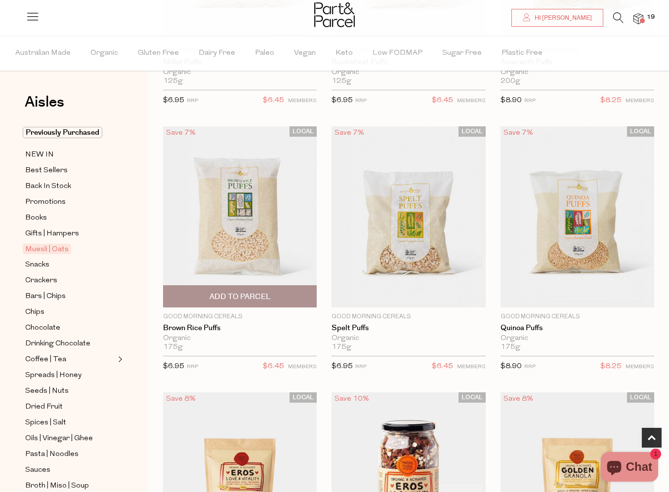
scroll to position [282, 0]
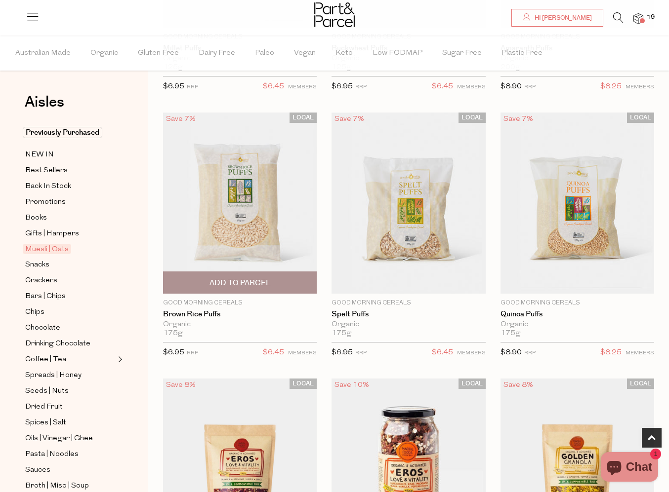
click at [251, 284] on span "Add To Parcel" at bounding box center [239, 283] width 61 height 10
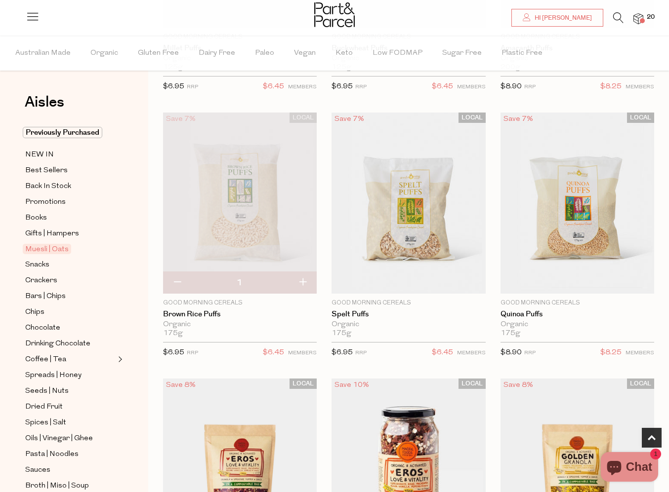
click at [301, 285] on button "button" at bounding box center [302, 283] width 28 height 22
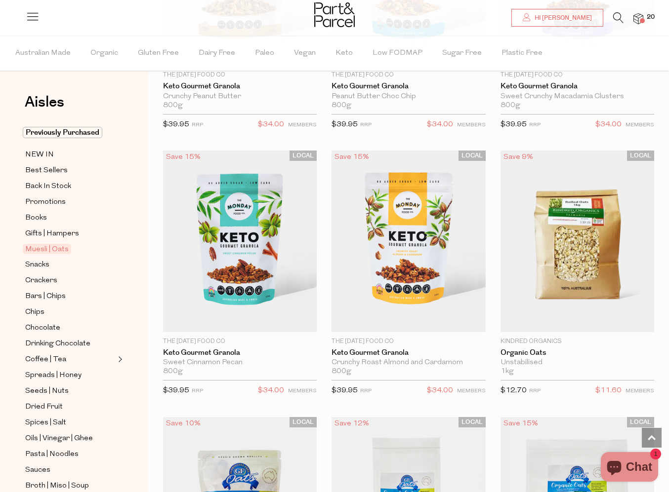
scroll to position [3171, 0]
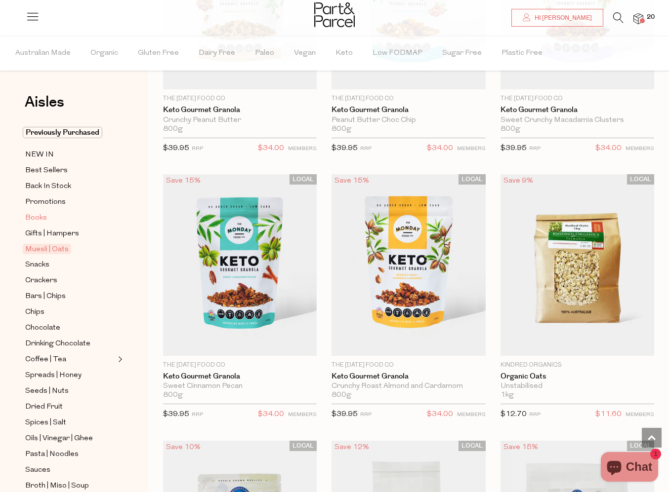
click at [33, 216] on span "Books" at bounding box center [36, 218] width 22 height 12
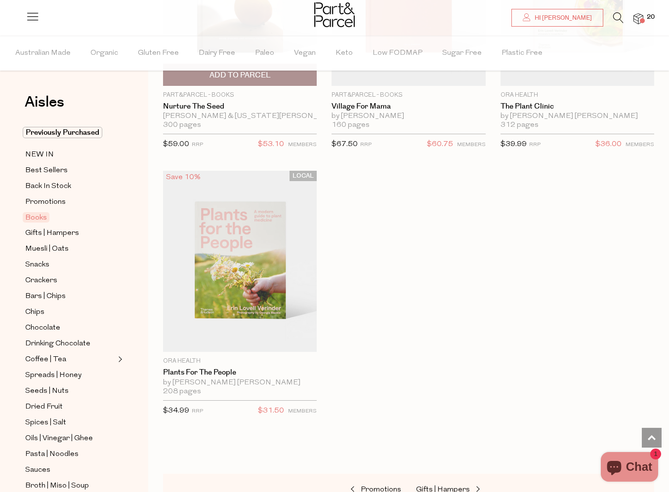
scroll to position [760, 0]
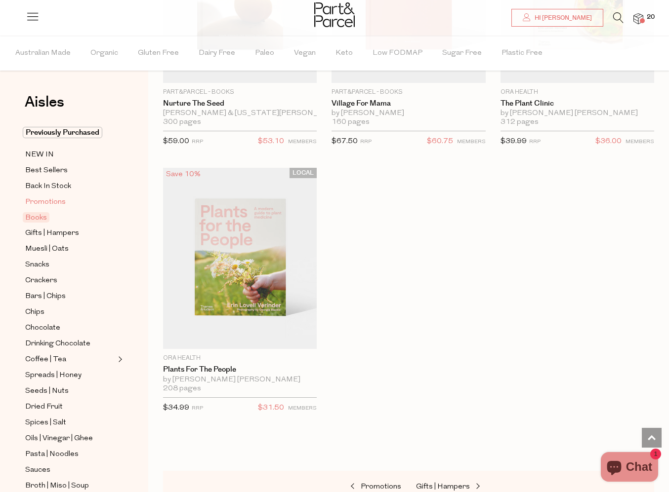
click at [36, 203] on span "Promotions" at bounding box center [45, 203] width 40 height 12
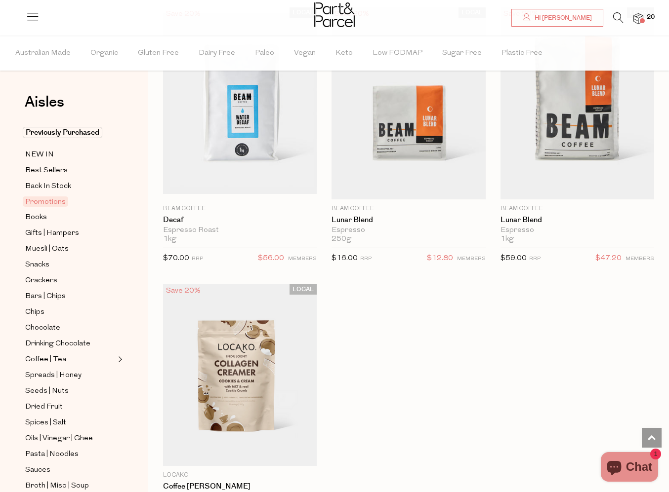
scroll to position [1187, 0]
click at [49, 188] on span "Back In Stock" at bounding box center [48, 187] width 46 height 12
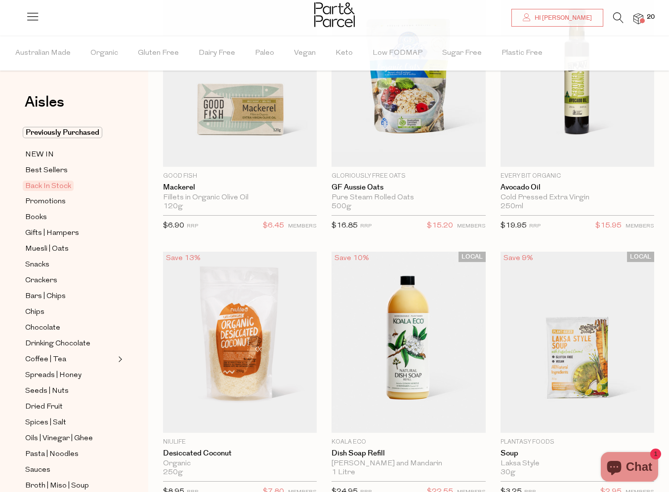
scroll to position [61, 0]
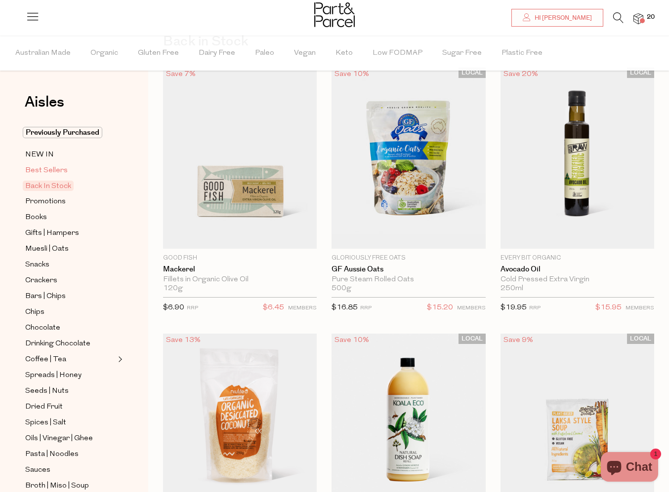
click at [55, 165] on span "Best Sellers" at bounding box center [46, 171] width 42 height 12
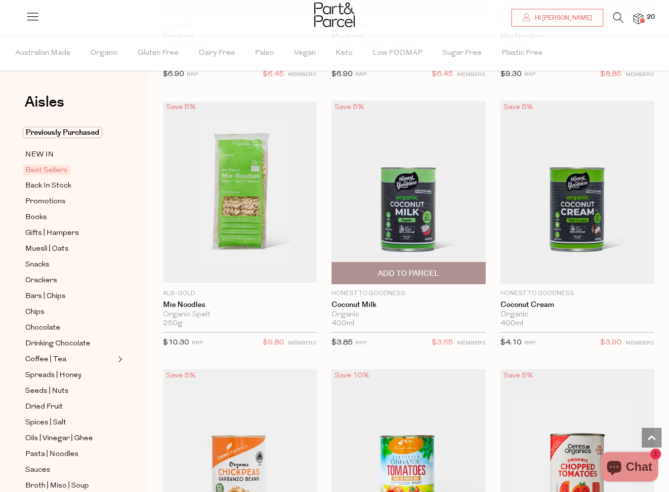
scroll to position [1648, 0]
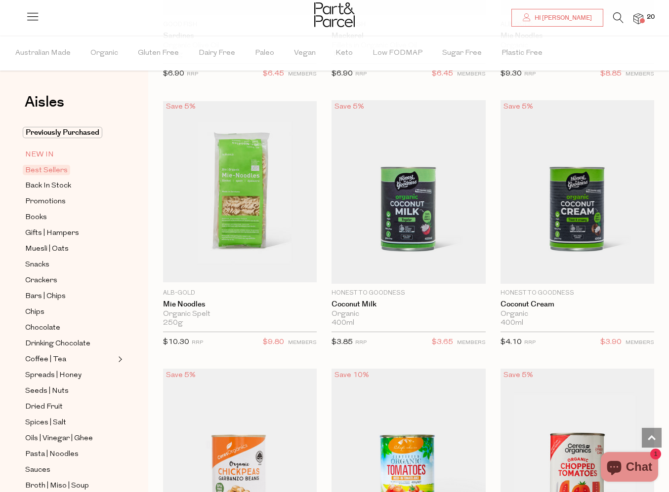
click at [43, 158] on span "NEW IN" at bounding box center [39, 155] width 29 height 12
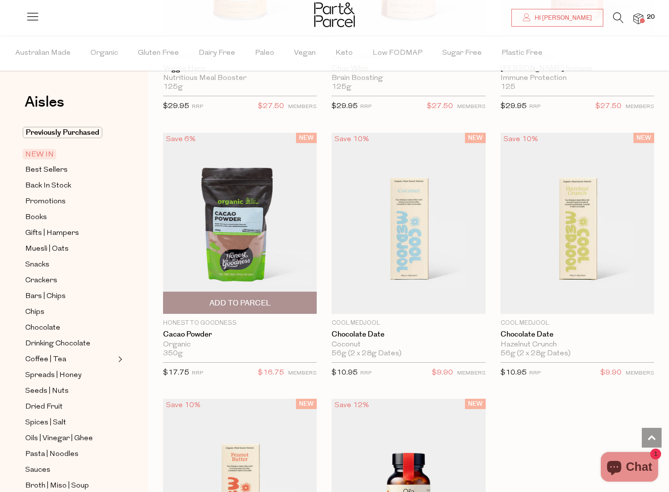
scroll to position [818, 0]
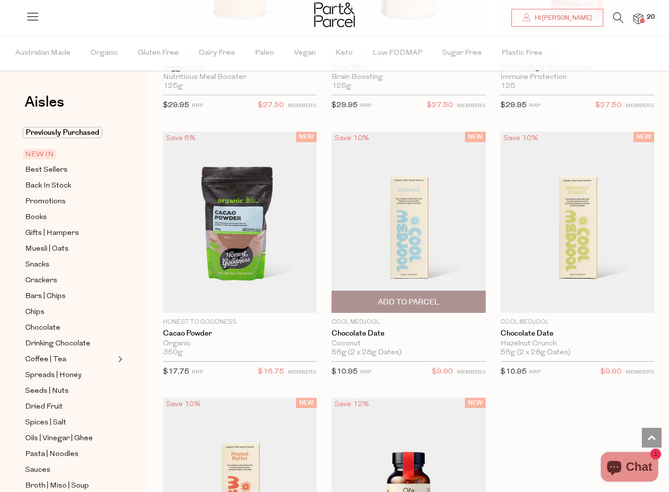
click at [424, 257] on img at bounding box center [408, 223] width 154 height 182
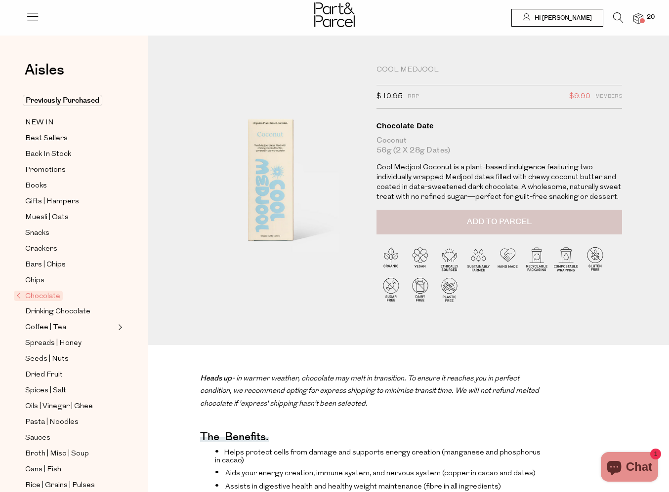
click at [500, 230] on button "Add to Parcel" at bounding box center [498, 222] width 245 height 25
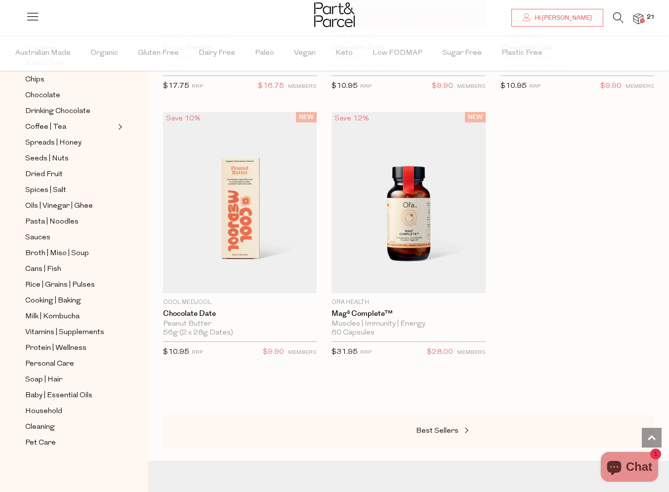
scroll to position [233, 0]
click at [42, 175] on span "Dried Fruit" at bounding box center [44, 175] width 38 height 12
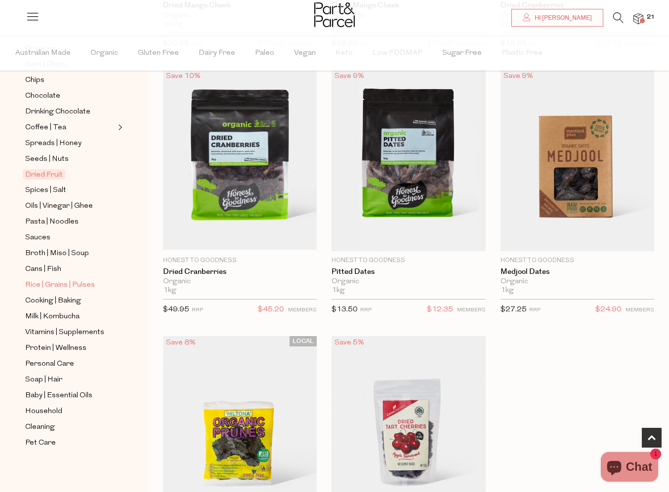
scroll to position [233, 0]
click at [44, 411] on span "Household" at bounding box center [43, 412] width 37 height 12
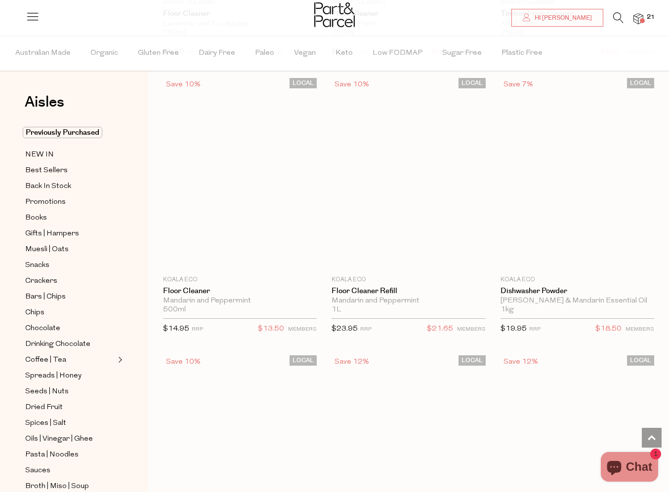
scroll to position [2341, 0]
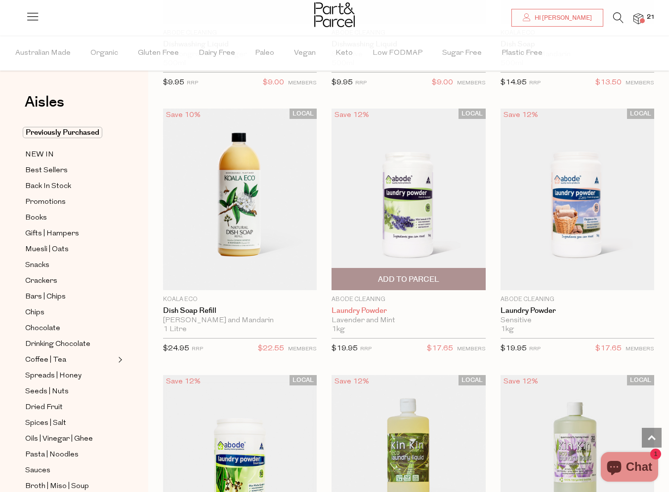
scroll to position [3226, 0]
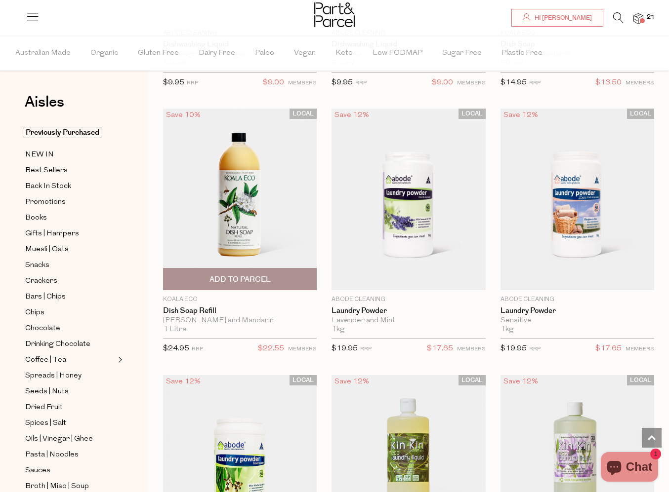
click at [231, 275] on span "Add To Parcel" at bounding box center [239, 280] width 61 height 10
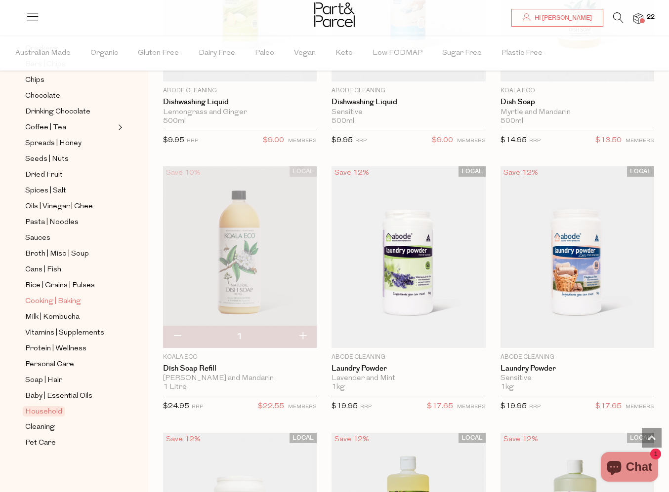
scroll to position [233, 0]
click at [40, 377] on span "Soap | Hair" at bounding box center [43, 381] width 37 height 12
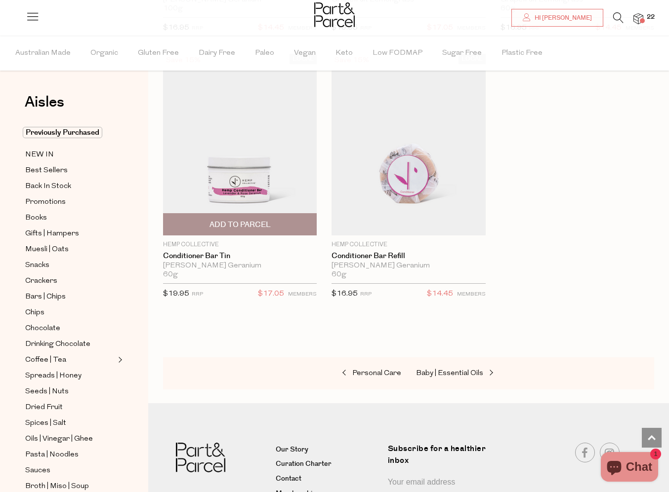
scroll to position [4078, 0]
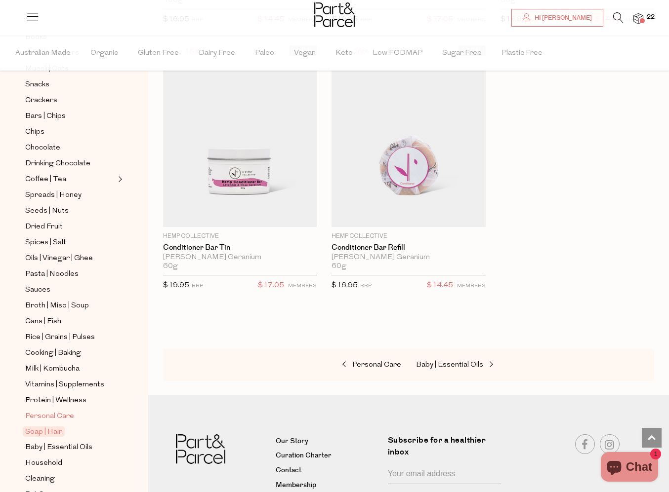
click at [57, 416] on span "Personal Care" at bounding box center [49, 417] width 49 height 12
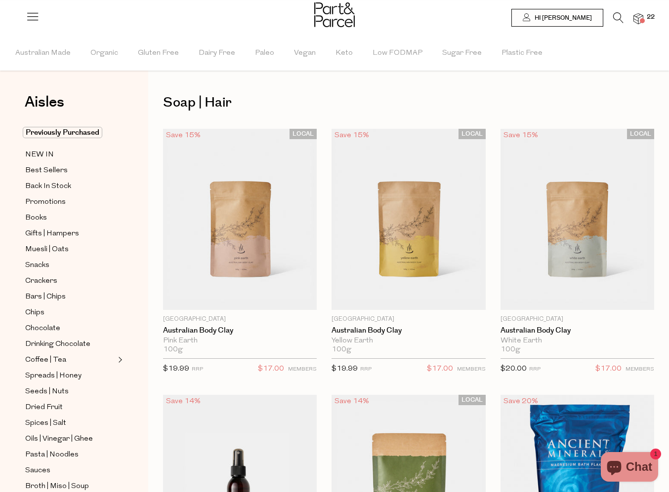
type input "2"
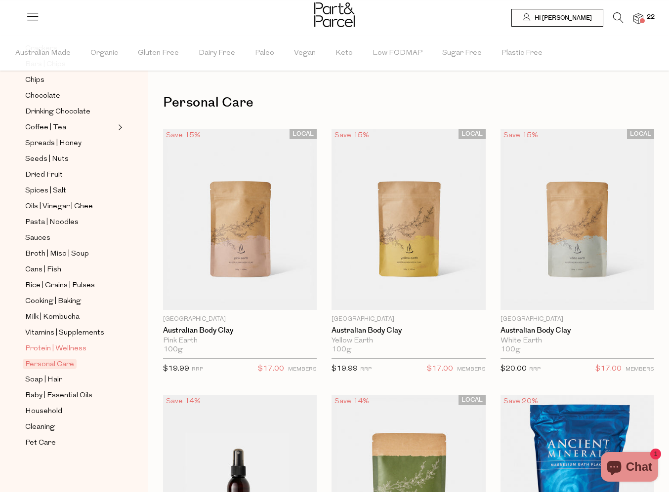
click at [48, 344] on span "Protein | Wellness" at bounding box center [55, 349] width 61 height 12
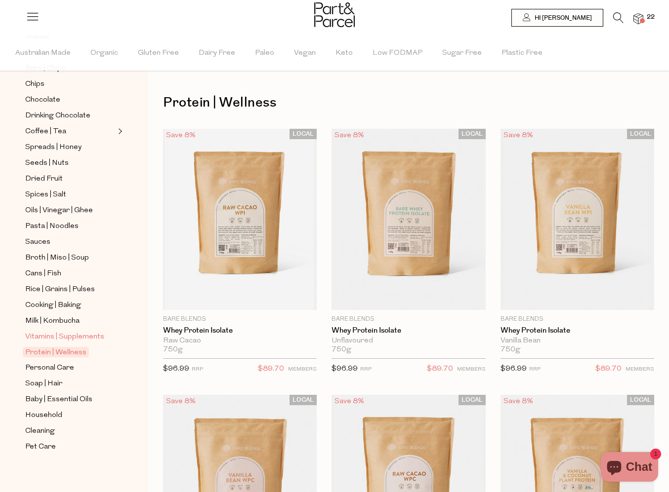
click at [79, 331] on span "Vitamins | Supplements" at bounding box center [64, 337] width 79 height 12
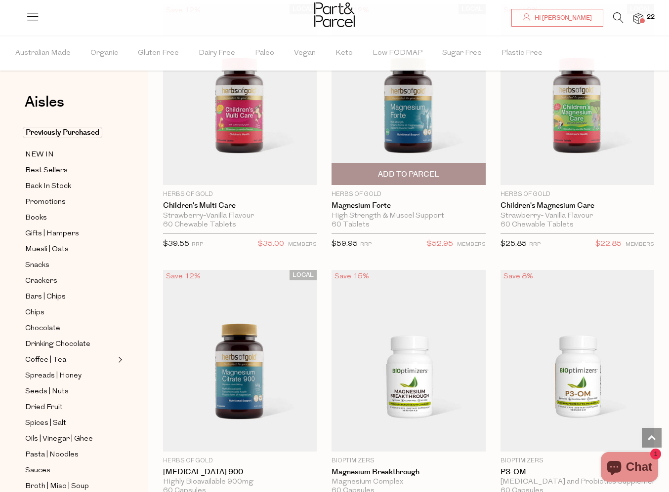
scroll to position [1986, 0]
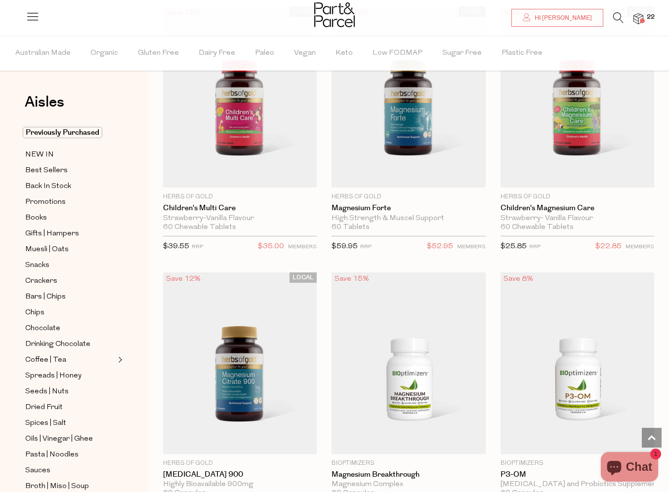
click at [640, 12] on li "22" at bounding box center [633, 18] width 20 height 13
click at [635, 23] on img at bounding box center [638, 18] width 10 height 11
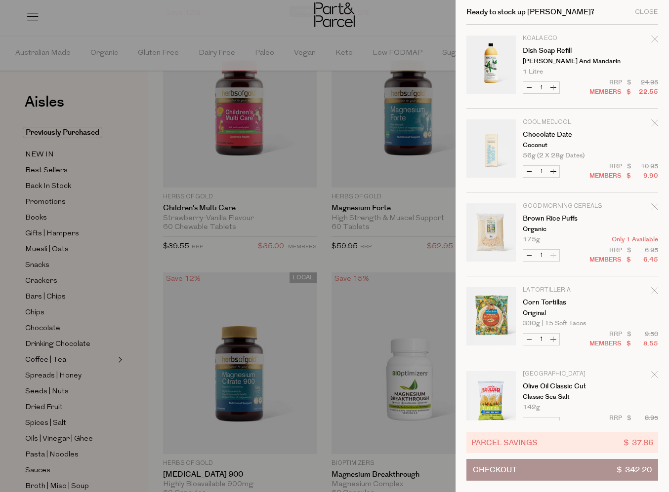
scroll to position [0, 0]
click at [398, 31] on div at bounding box center [334, 246] width 669 height 492
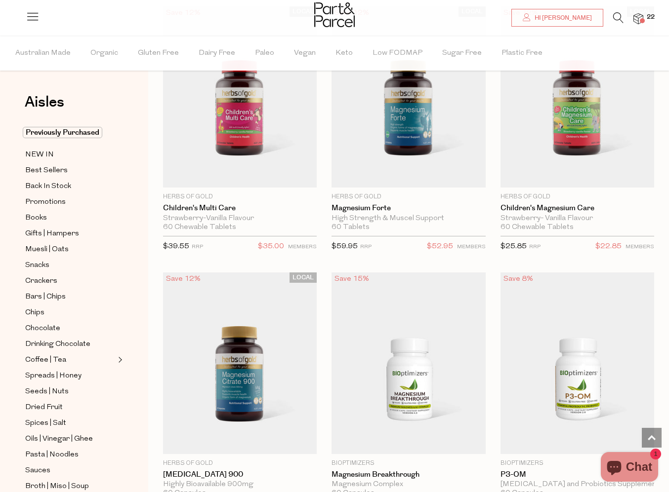
click at [614, 20] on icon at bounding box center [618, 17] width 10 height 11
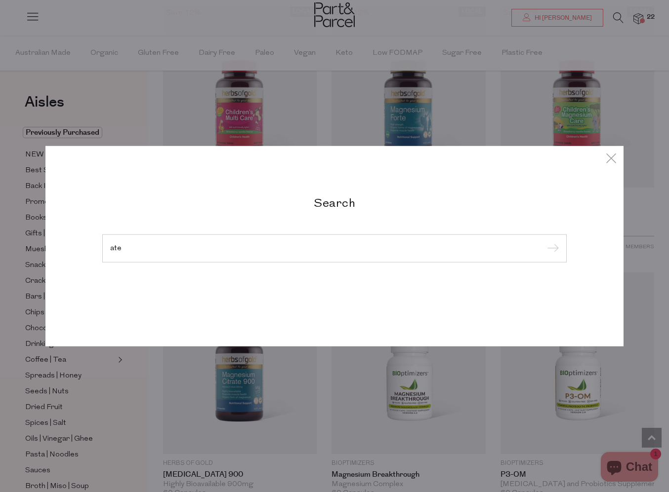
type input "ate"
click at [551, 249] on input "submit" at bounding box center [551, 248] width 15 height 15
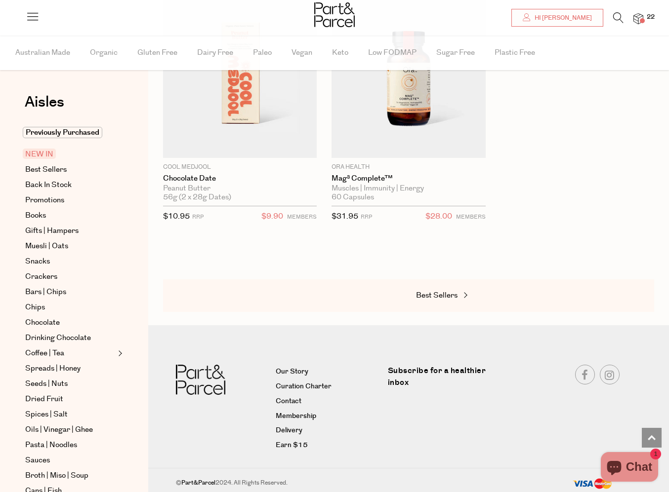
scroll to position [1236, 0]
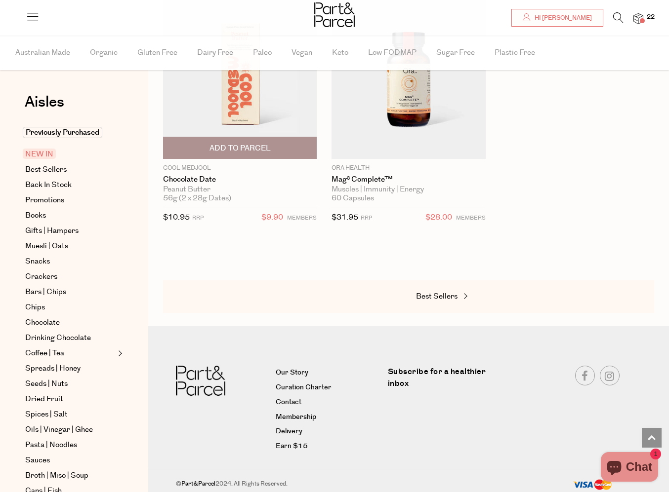
click at [233, 147] on span "Add To Parcel" at bounding box center [239, 148] width 61 height 10
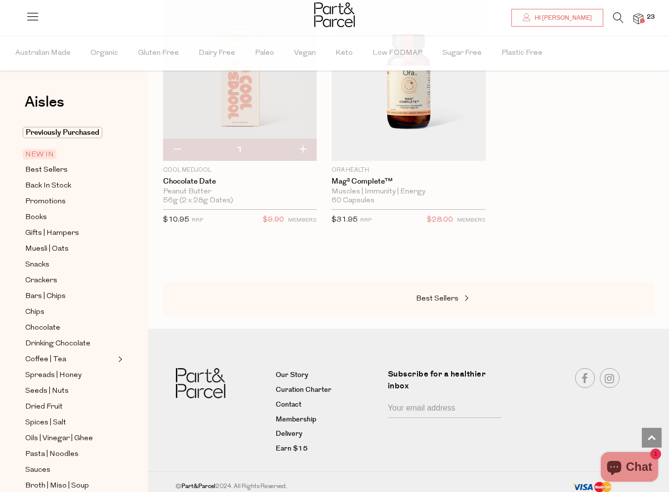
click at [646, 12] on div at bounding box center [334, 16] width 669 height 32
click at [637, 19] on img at bounding box center [638, 18] width 10 height 11
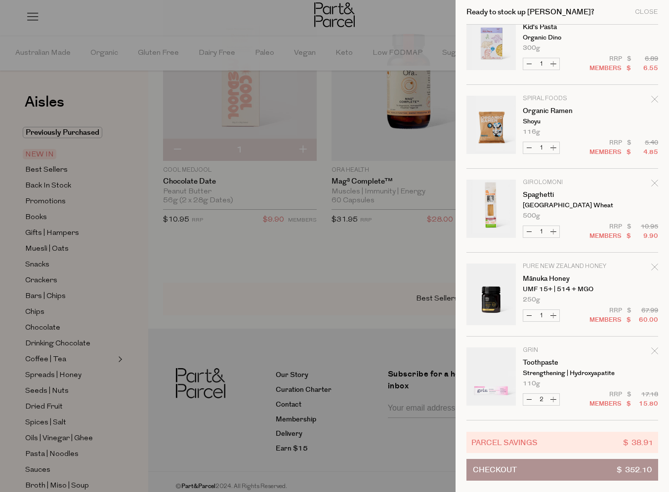
scroll to position [1451, 0]
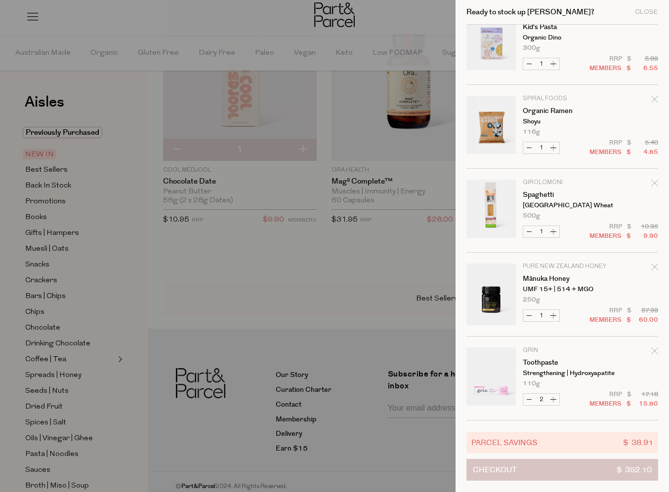
click at [575, 474] on button "Checkout $ 352.10" at bounding box center [562, 470] width 192 height 22
